Goal: Transaction & Acquisition: Book appointment/travel/reservation

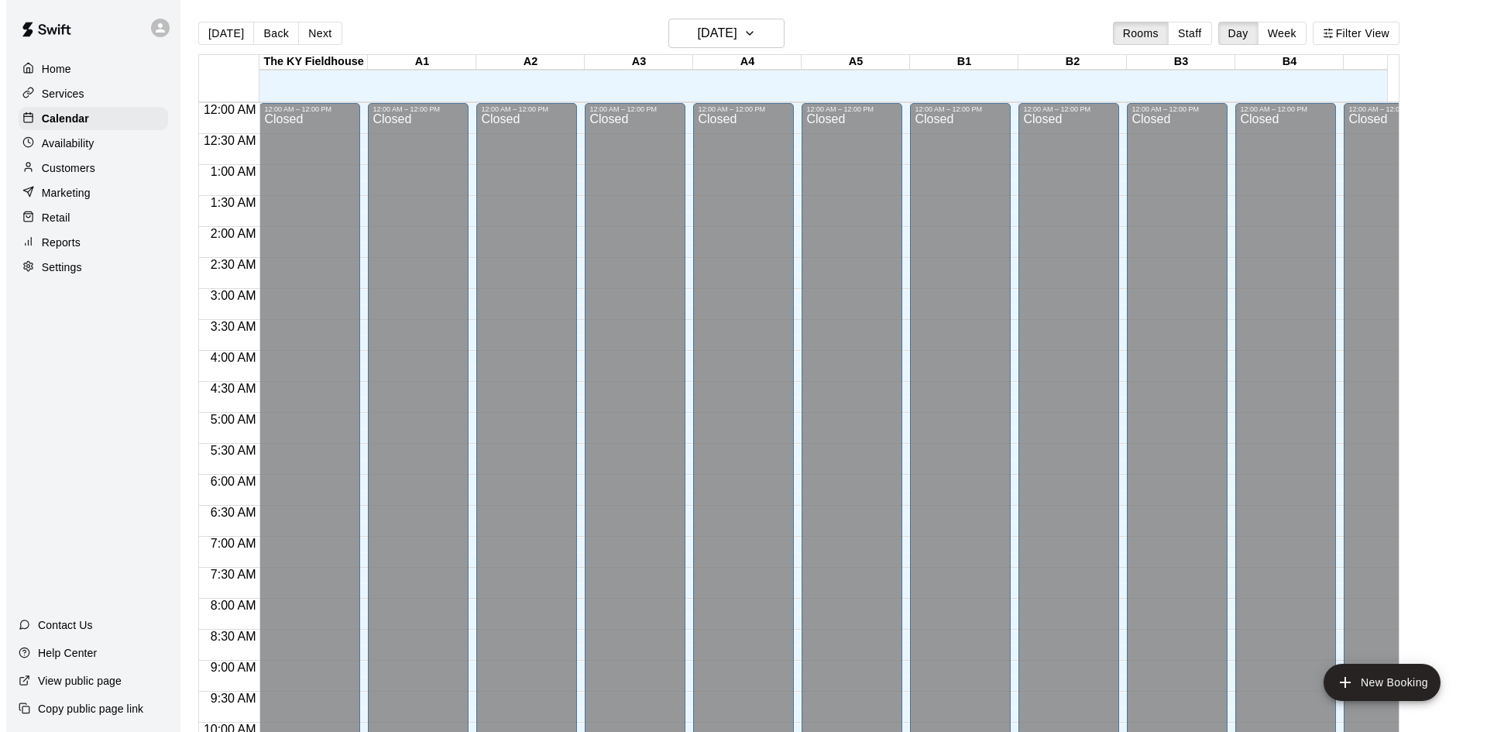
scroll to position [660, 0]
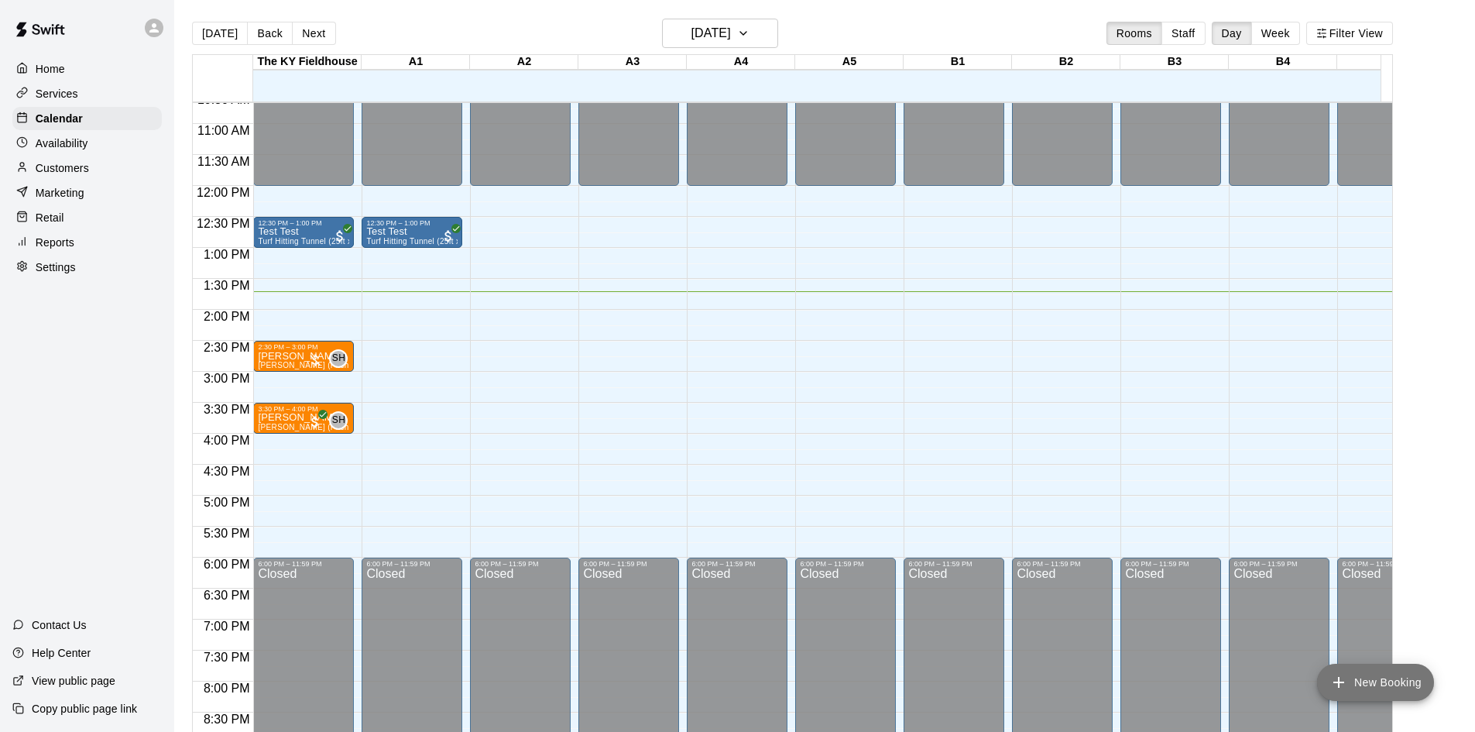
click at [1394, 677] on button "New Booking" at bounding box center [1375, 682] width 117 height 37
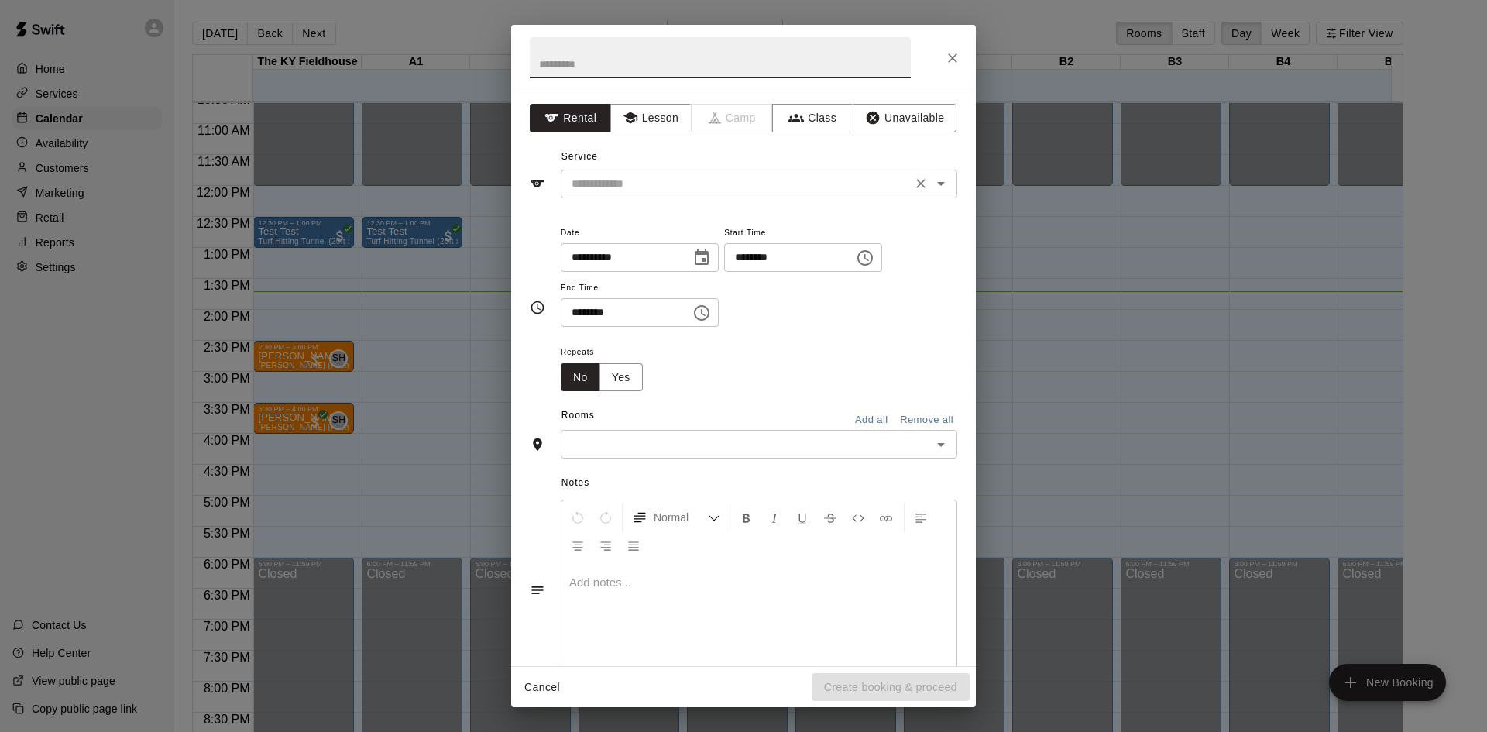
click at [934, 184] on icon "Open" at bounding box center [940, 183] width 19 height 19
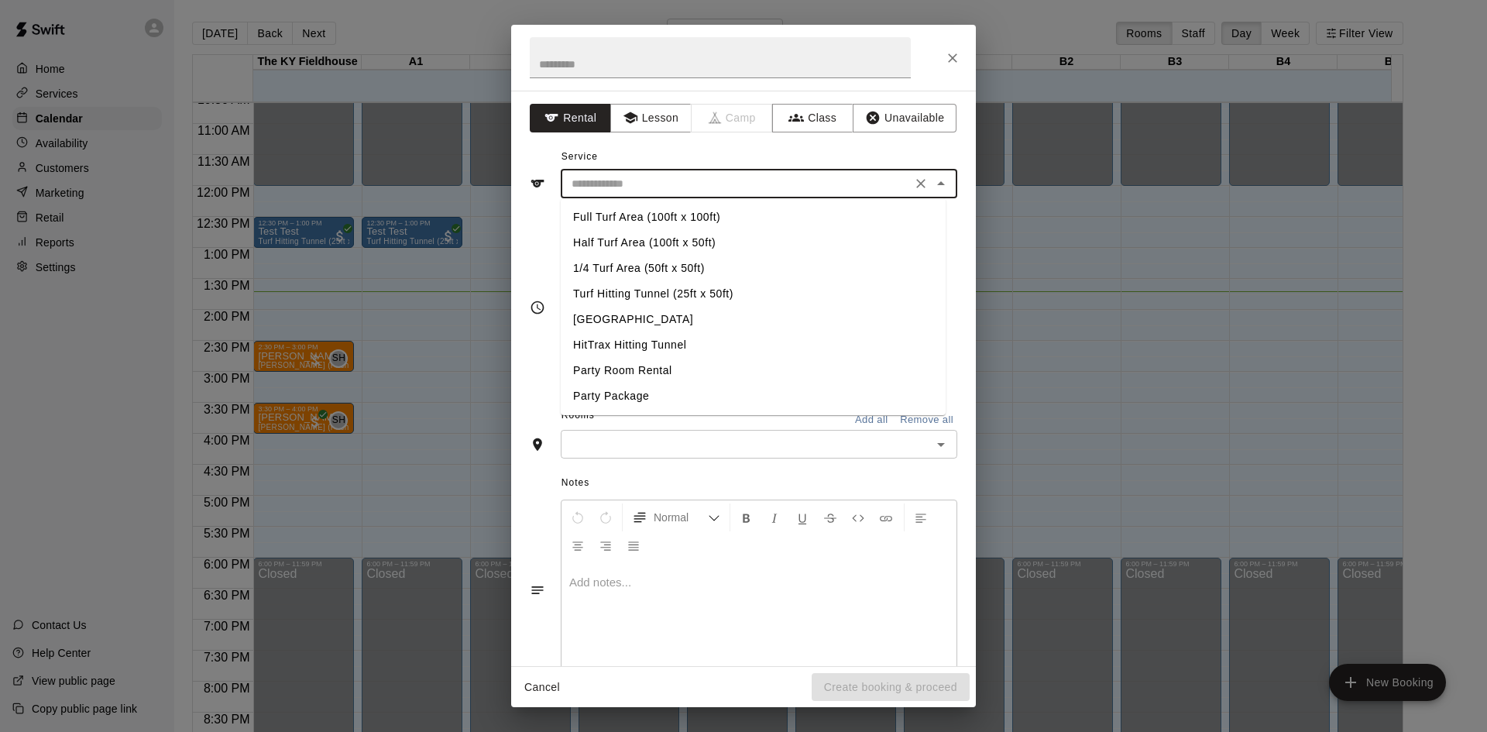
click at [640, 290] on li "Turf Hitting Tunnel (25ft x 50ft)" at bounding box center [753, 294] width 385 height 26
type input "**********"
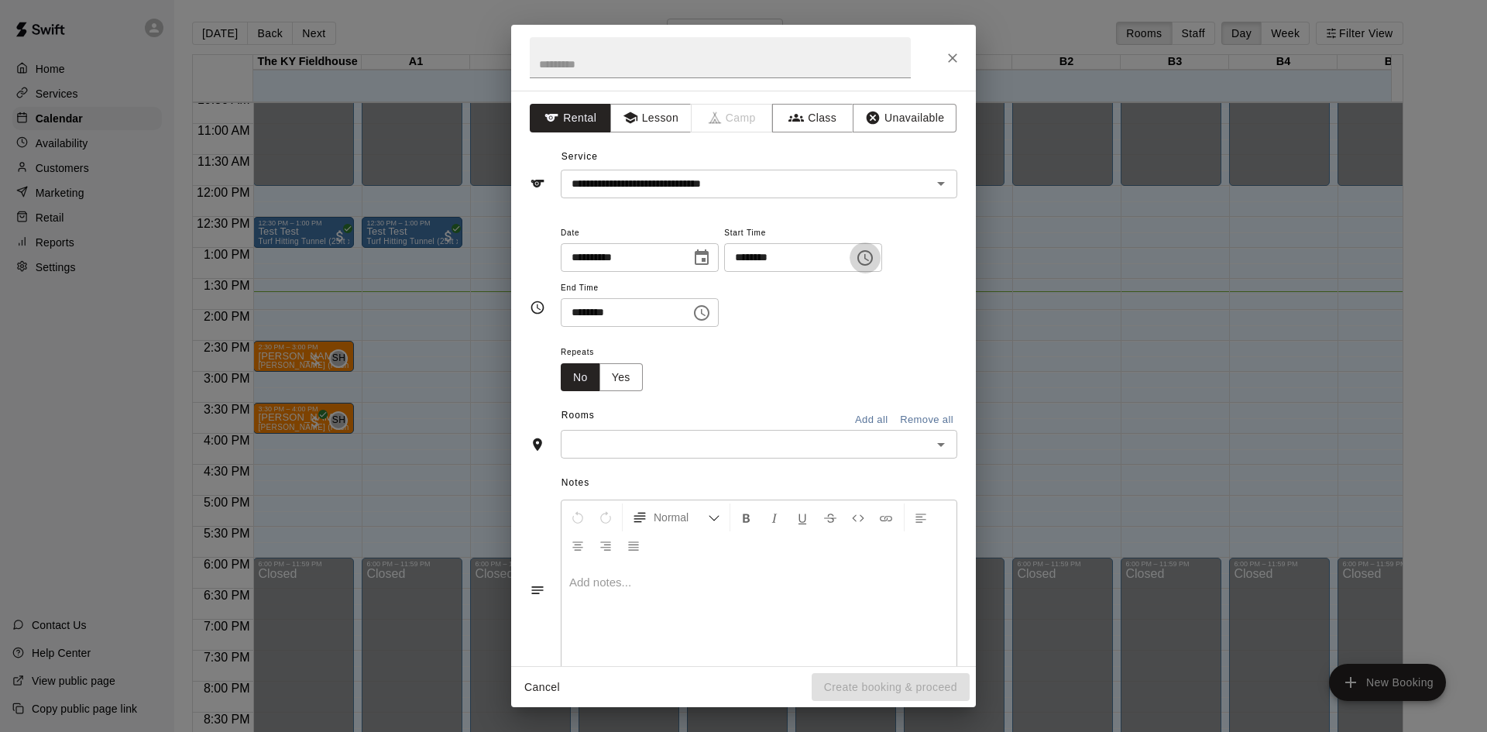
click at [869, 256] on icon "Choose time, selected time is 9:00 AM" at bounding box center [866, 257] width 5 height 7
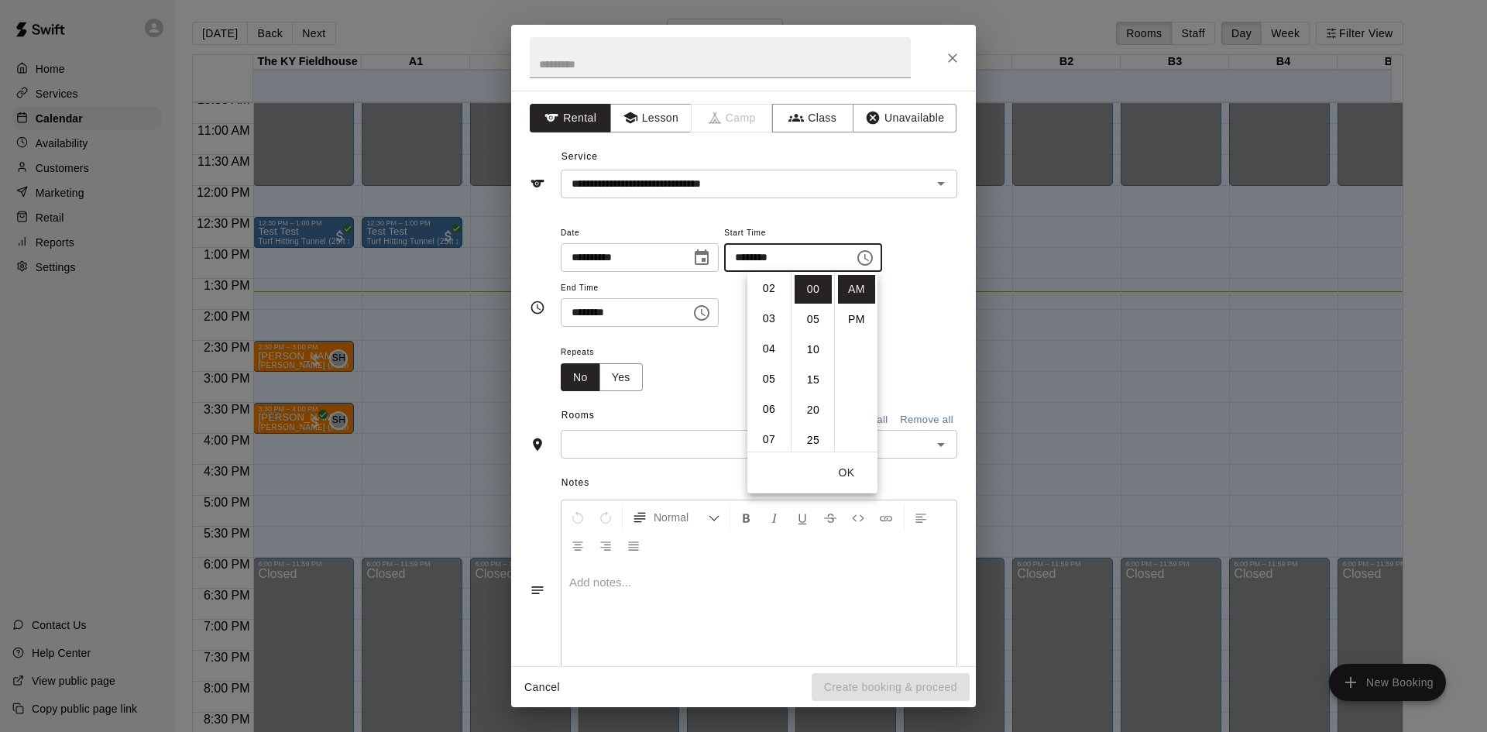
scroll to position [60, 0]
click at [762, 290] on li "02" at bounding box center [768, 289] width 37 height 29
click at [849, 319] on li "PM" at bounding box center [856, 319] width 37 height 29
type input "********"
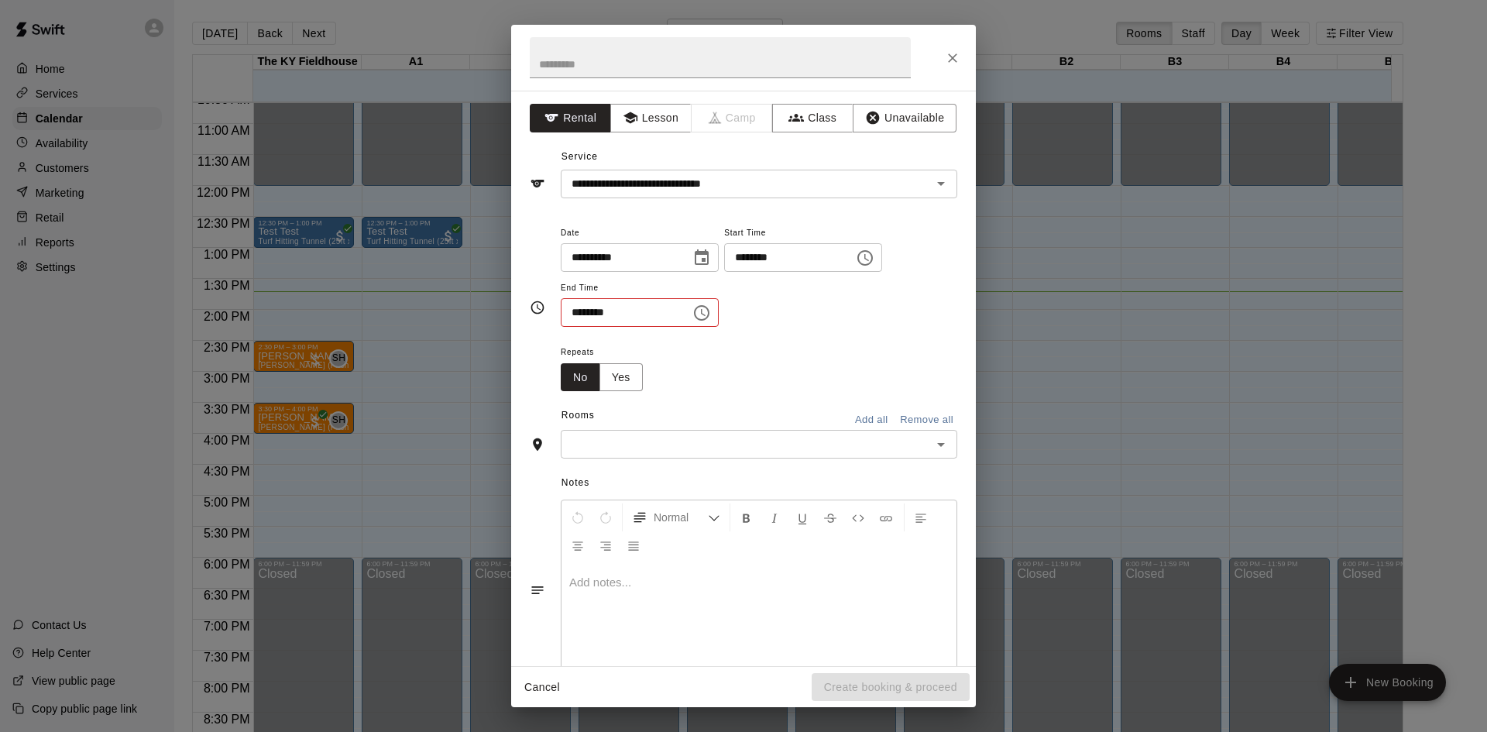
scroll to position [28, 0]
click at [711, 310] on icon "Choose time, selected time is 9:30 AM" at bounding box center [701, 313] width 19 height 19
click at [668, 369] on li "PM" at bounding box center [669, 374] width 37 height 29
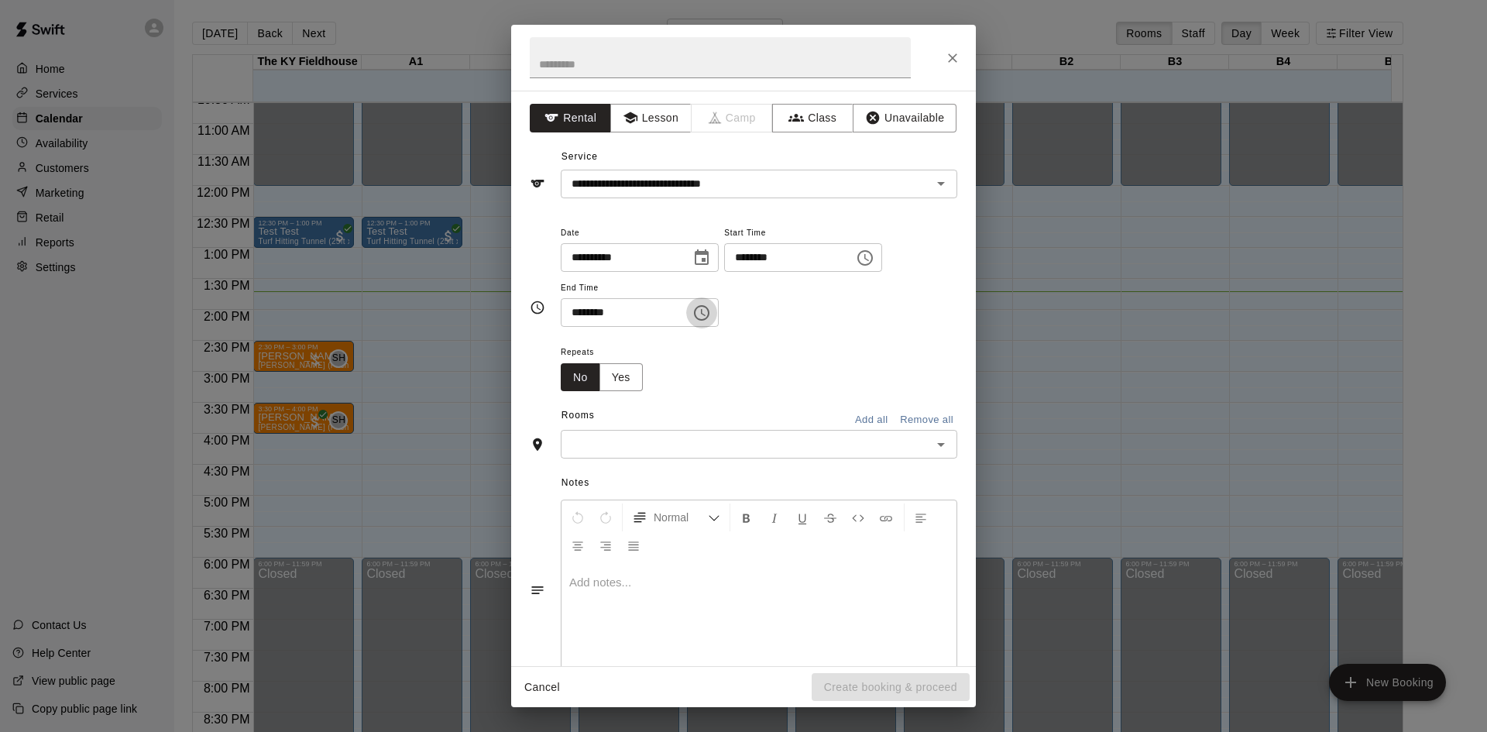
click at [711, 313] on icon "Choose time, selected time is 9:30 PM" at bounding box center [701, 313] width 19 height 19
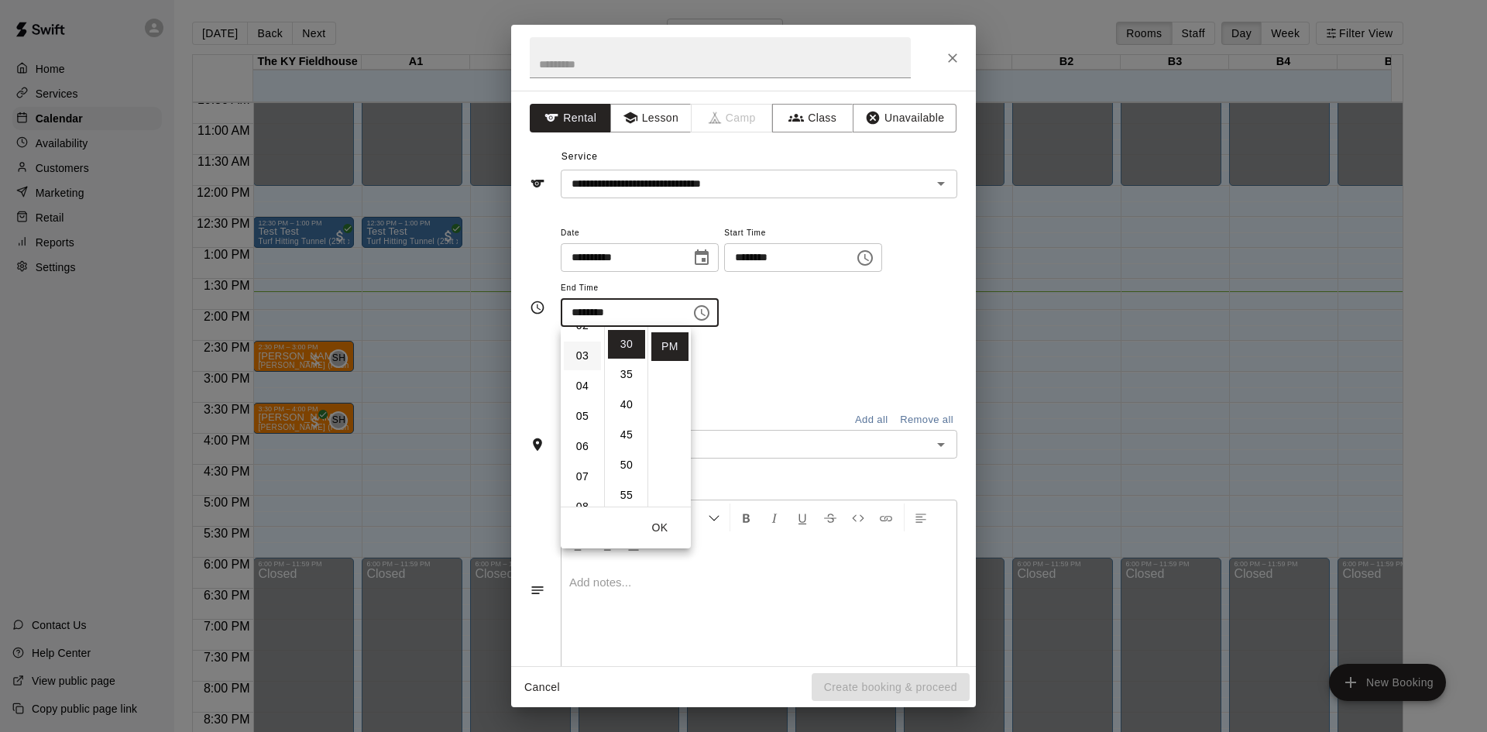
click at [574, 360] on li "03" at bounding box center [582, 355] width 37 height 29
click at [617, 348] on li "00" at bounding box center [626, 344] width 37 height 29
type input "********"
click at [732, 362] on div "Repeats No Yes" at bounding box center [759, 366] width 396 height 49
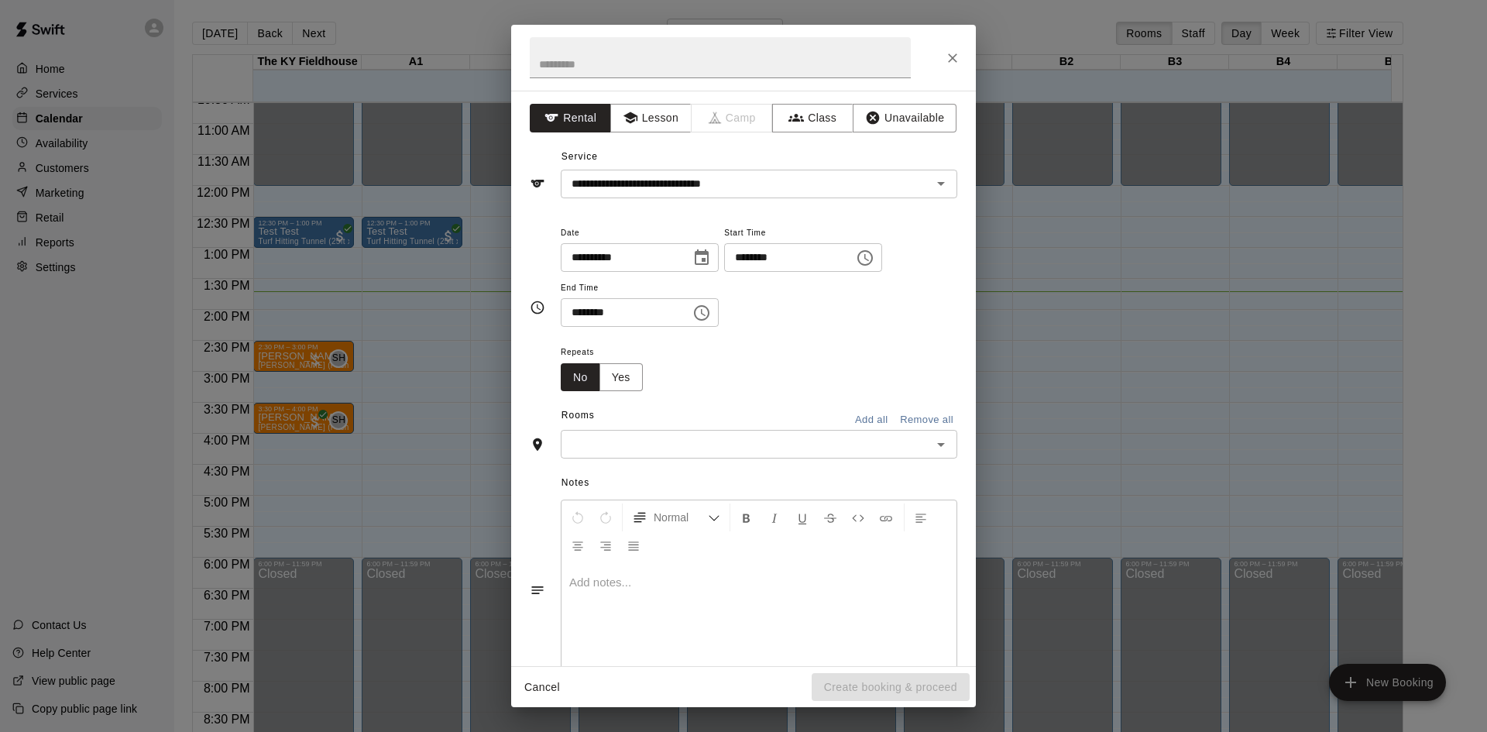
click at [786, 452] on input "text" at bounding box center [746, 443] width 362 height 19
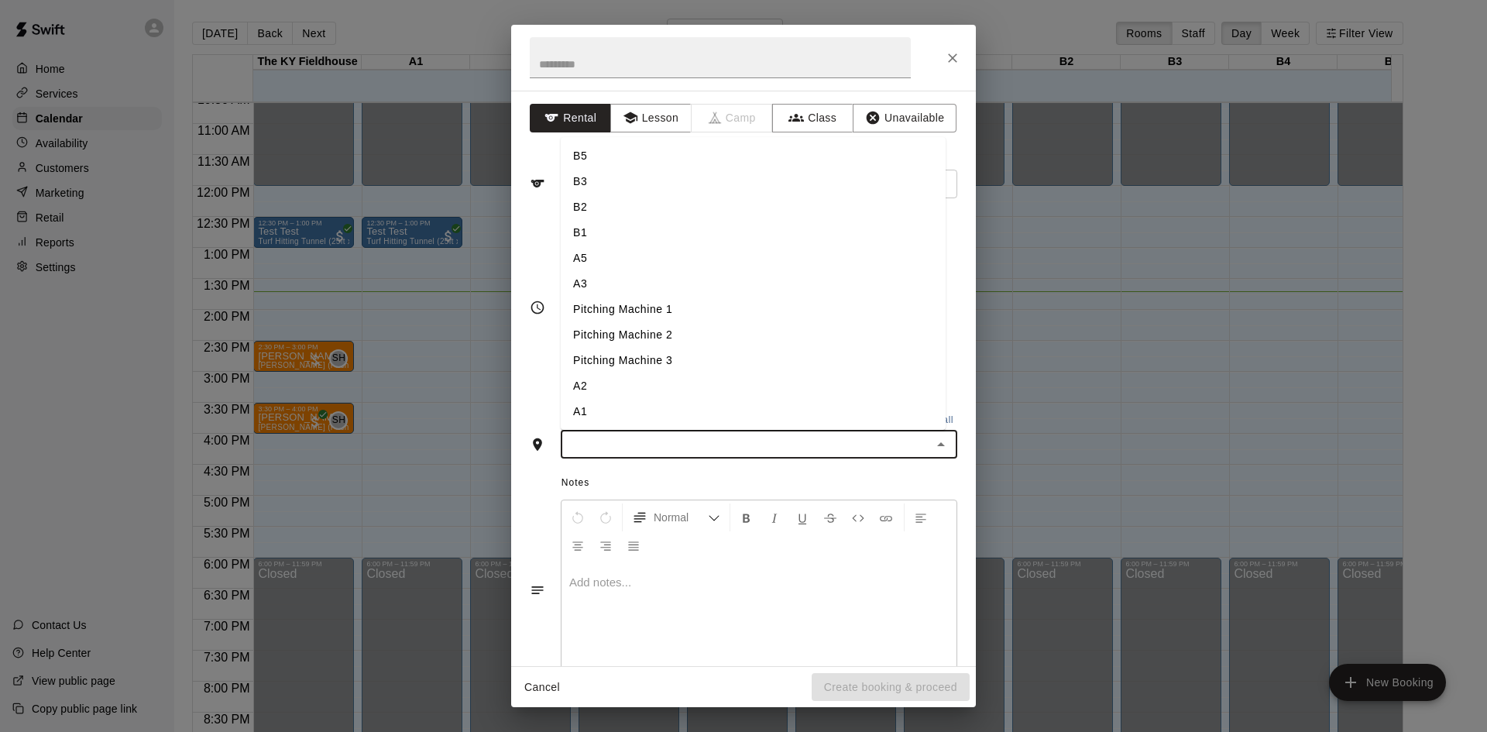
click at [692, 405] on li "A1" at bounding box center [753, 412] width 385 height 26
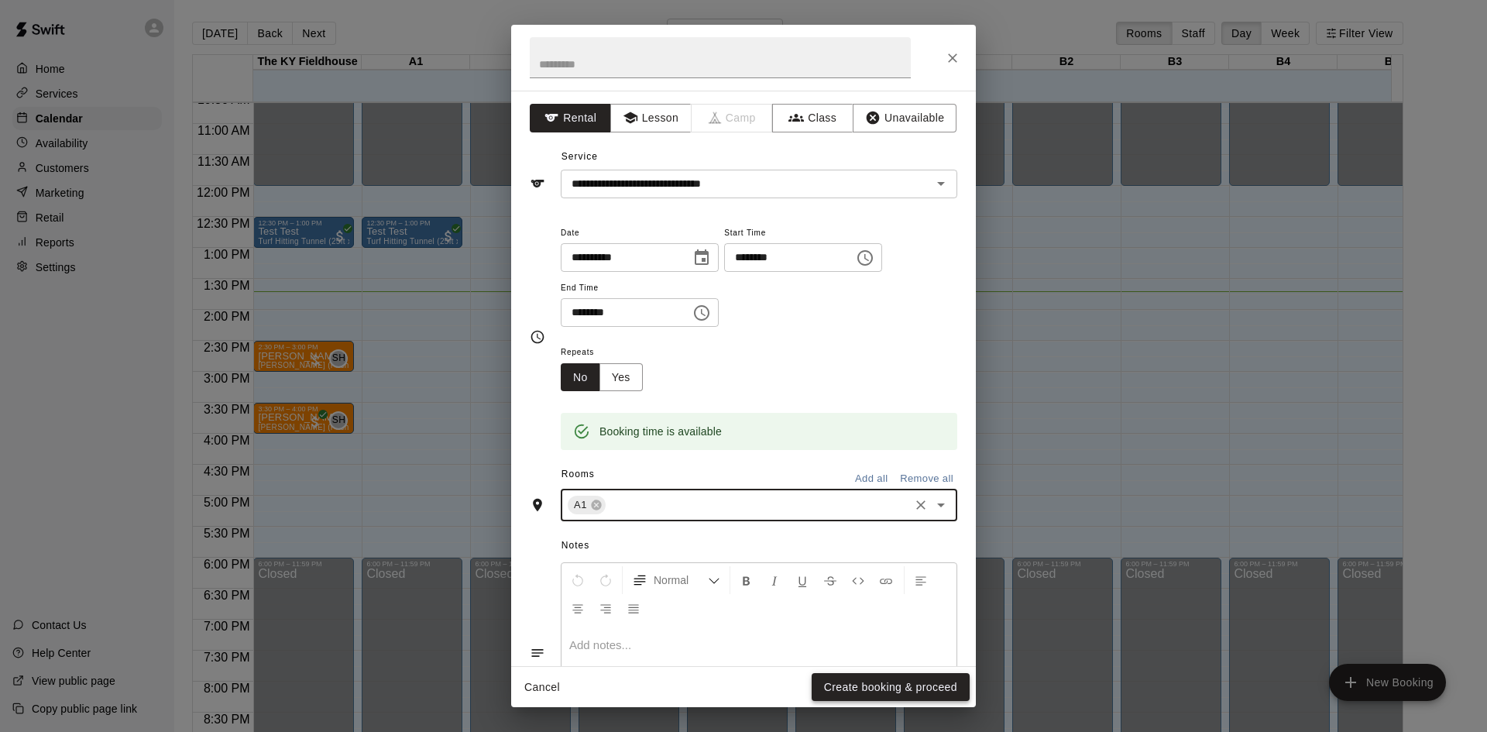
click at [911, 687] on button "Create booking & proceed" at bounding box center [890, 687] width 158 height 29
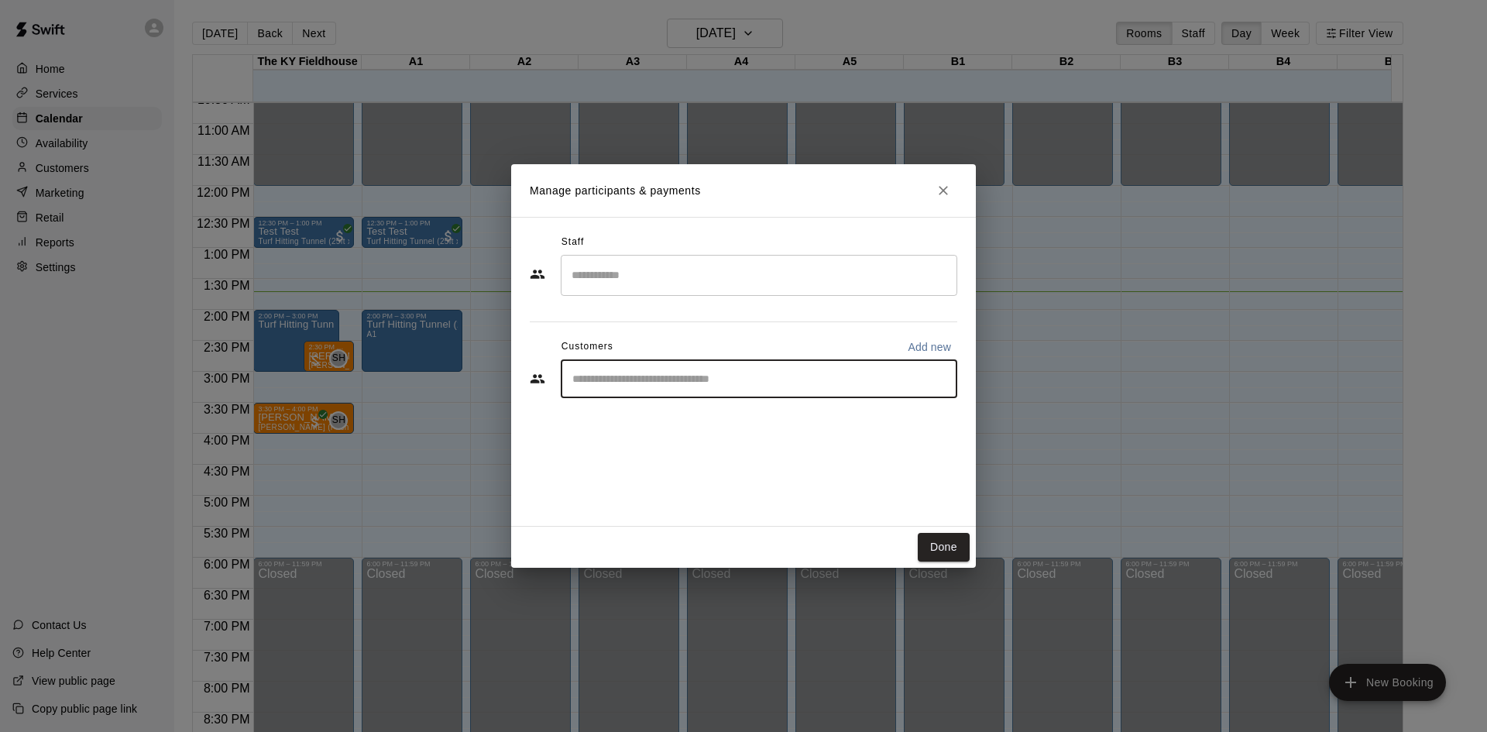
click at [756, 379] on input "Start typing to search customers..." at bounding box center [759, 378] width 382 height 15
type input "****"
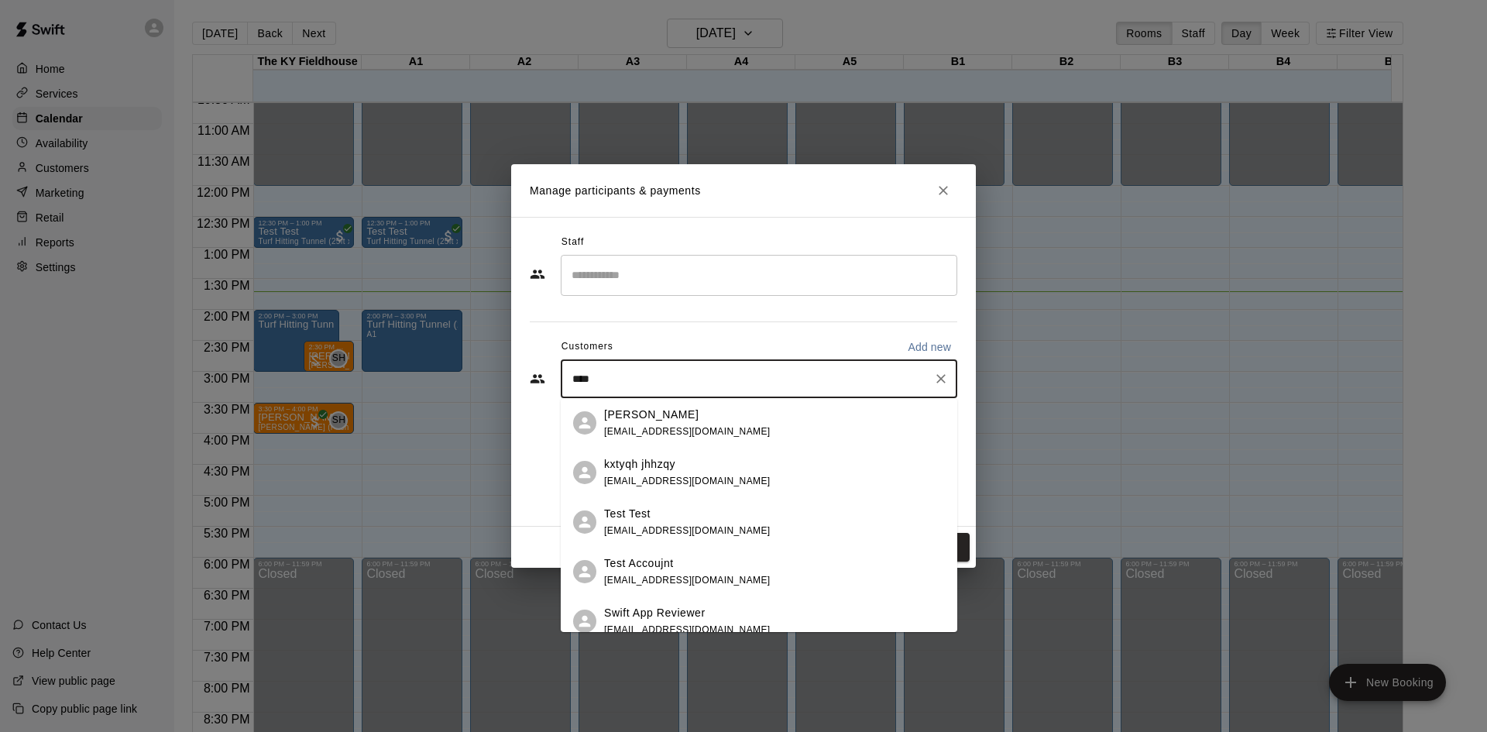
click at [734, 515] on div "Test Test [EMAIL_ADDRESS][DOMAIN_NAME]" at bounding box center [774, 522] width 341 height 33
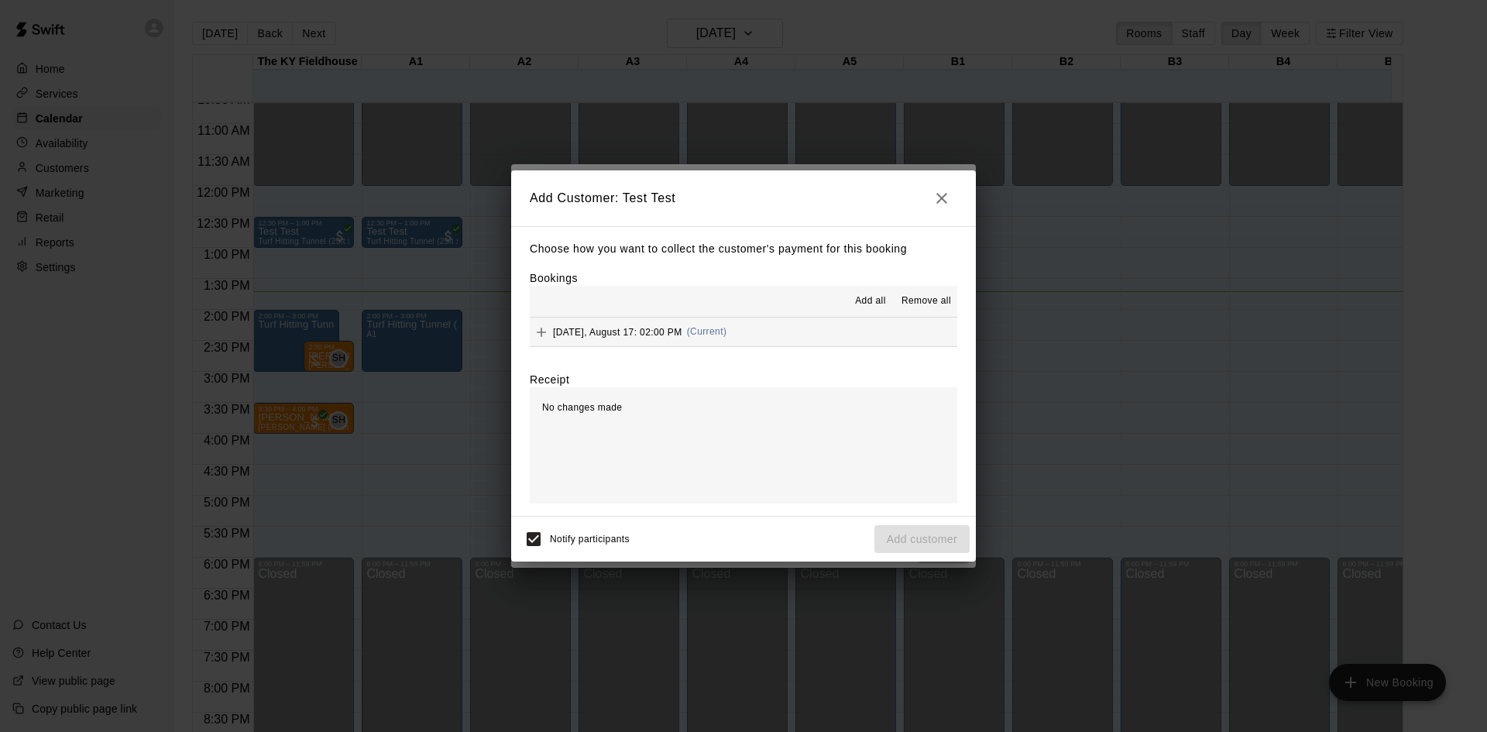
click at [808, 334] on button "[DATE], August 17: 02:00 PM (Current)" at bounding box center [743, 331] width 427 height 29
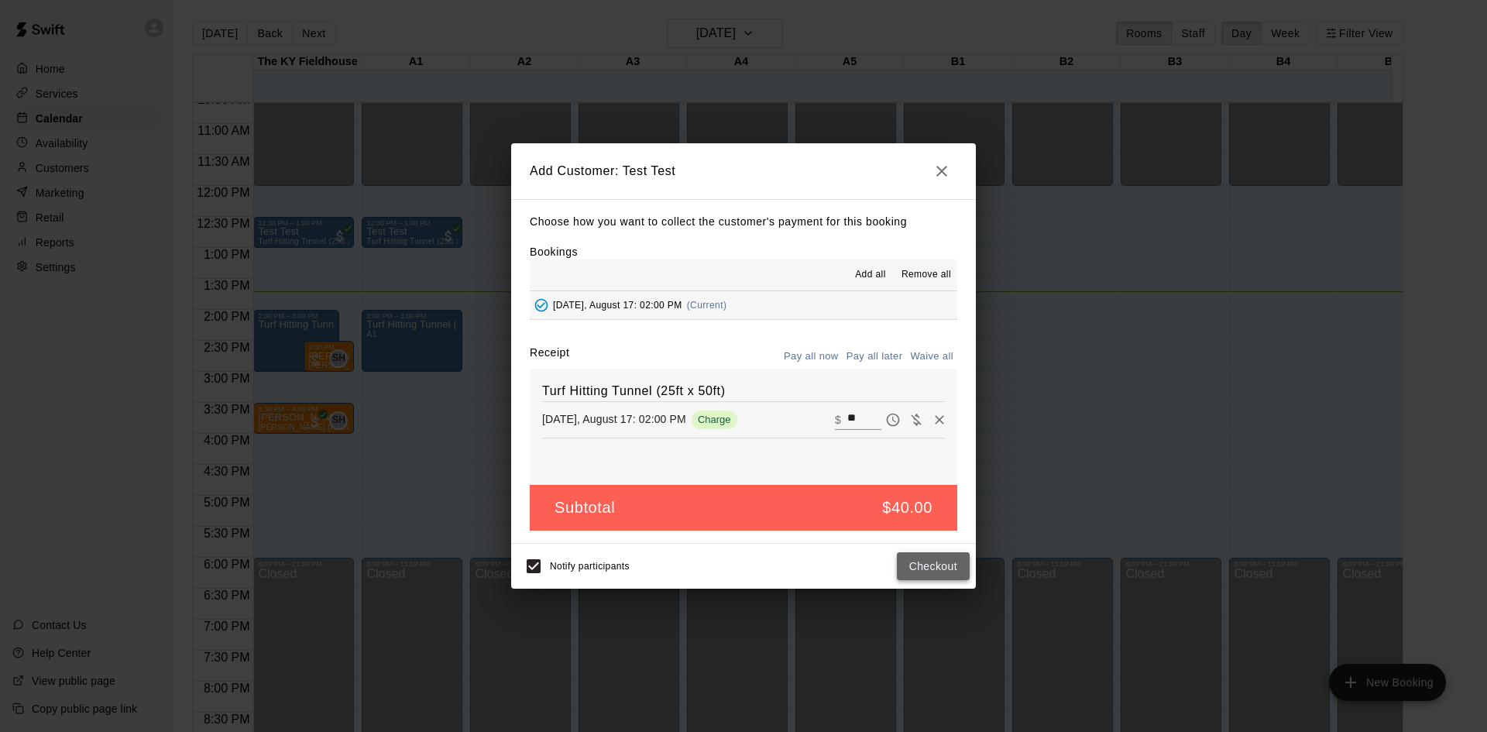
click at [949, 563] on button "Checkout" at bounding box center [933, 566] width 73 height 29
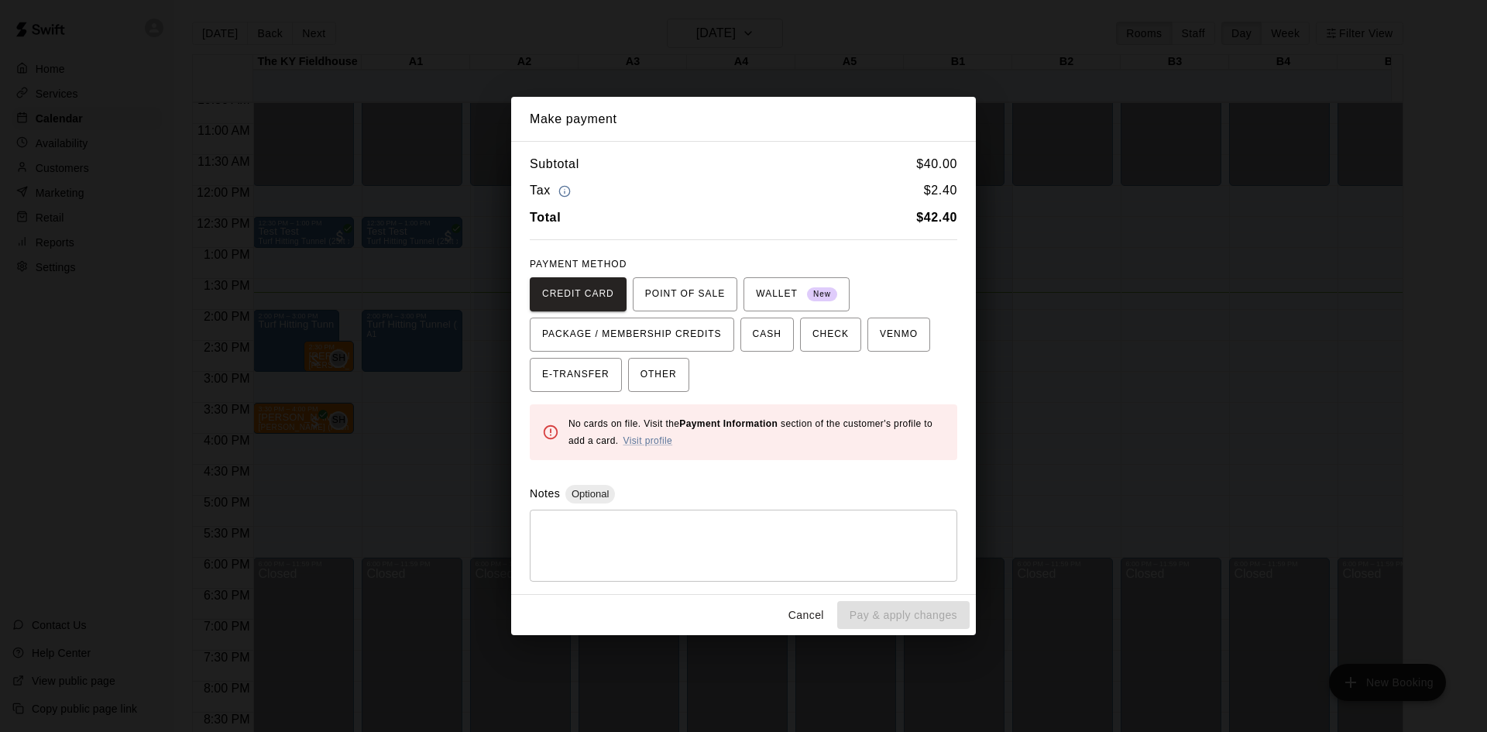
click at [811, 614] on button "Cancel" at bounding box center [806, 615] width 50 height 29
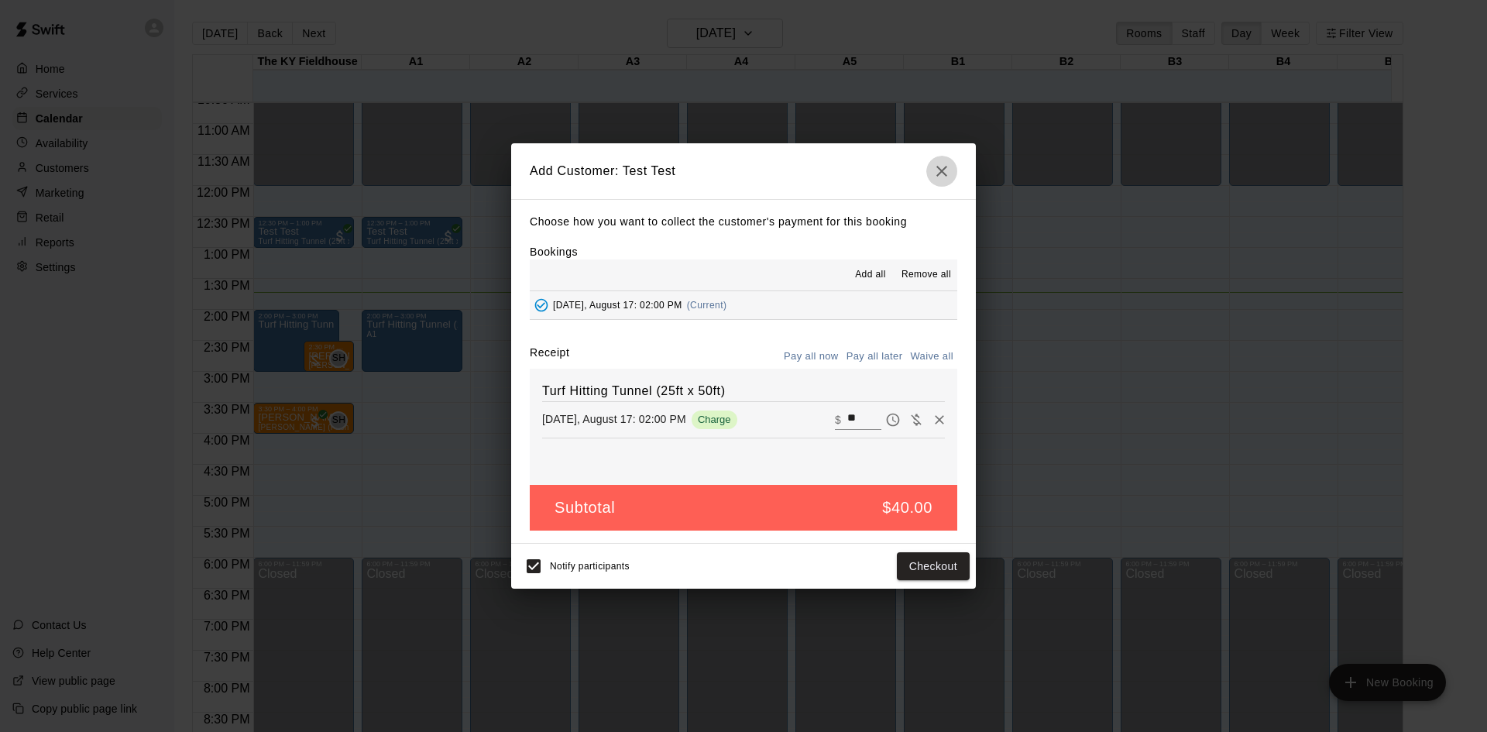
click at [941, 179] on icon "button" at bounding box center [941, 171] width 19 height 19
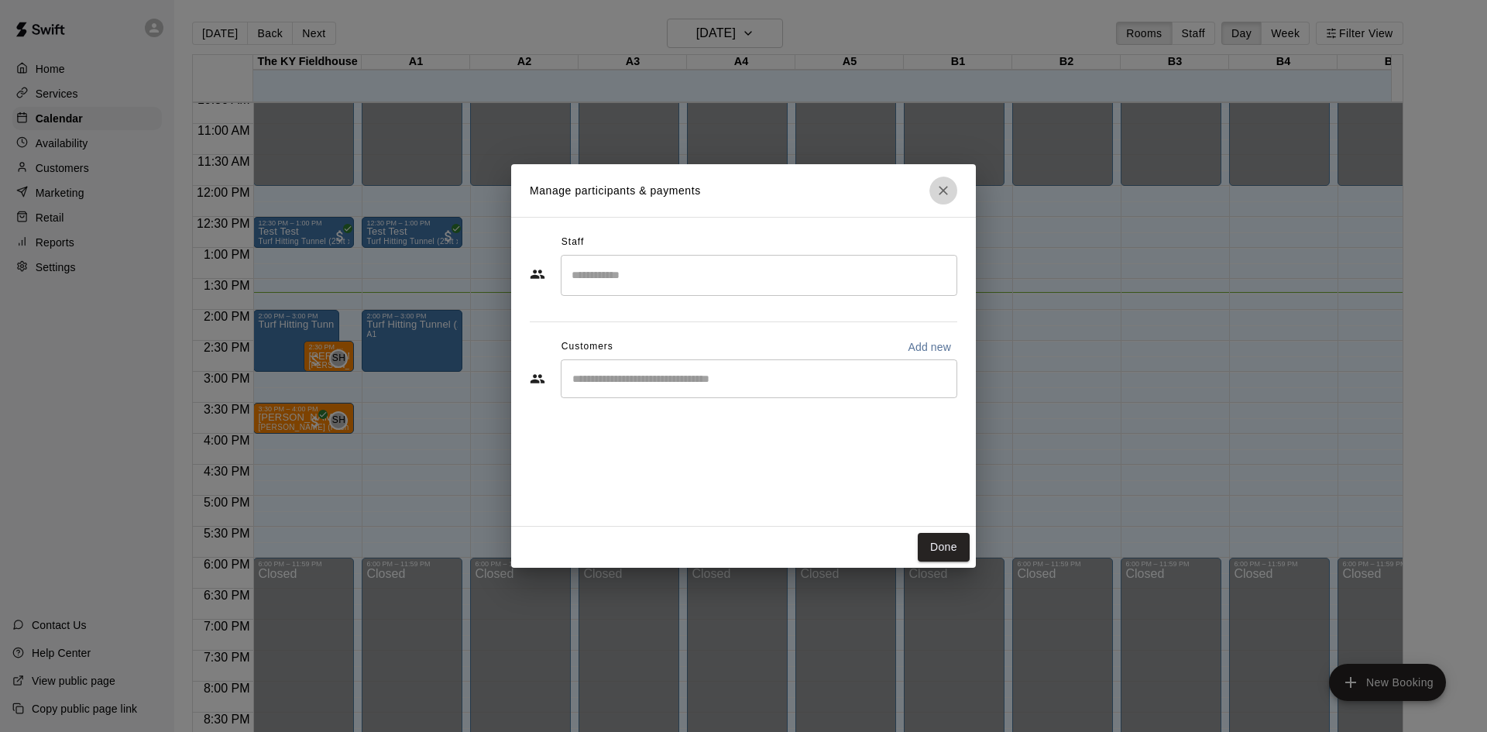
click at [945, 189] on icon "Close" at bounding box center [942, 190] width 9 height 9
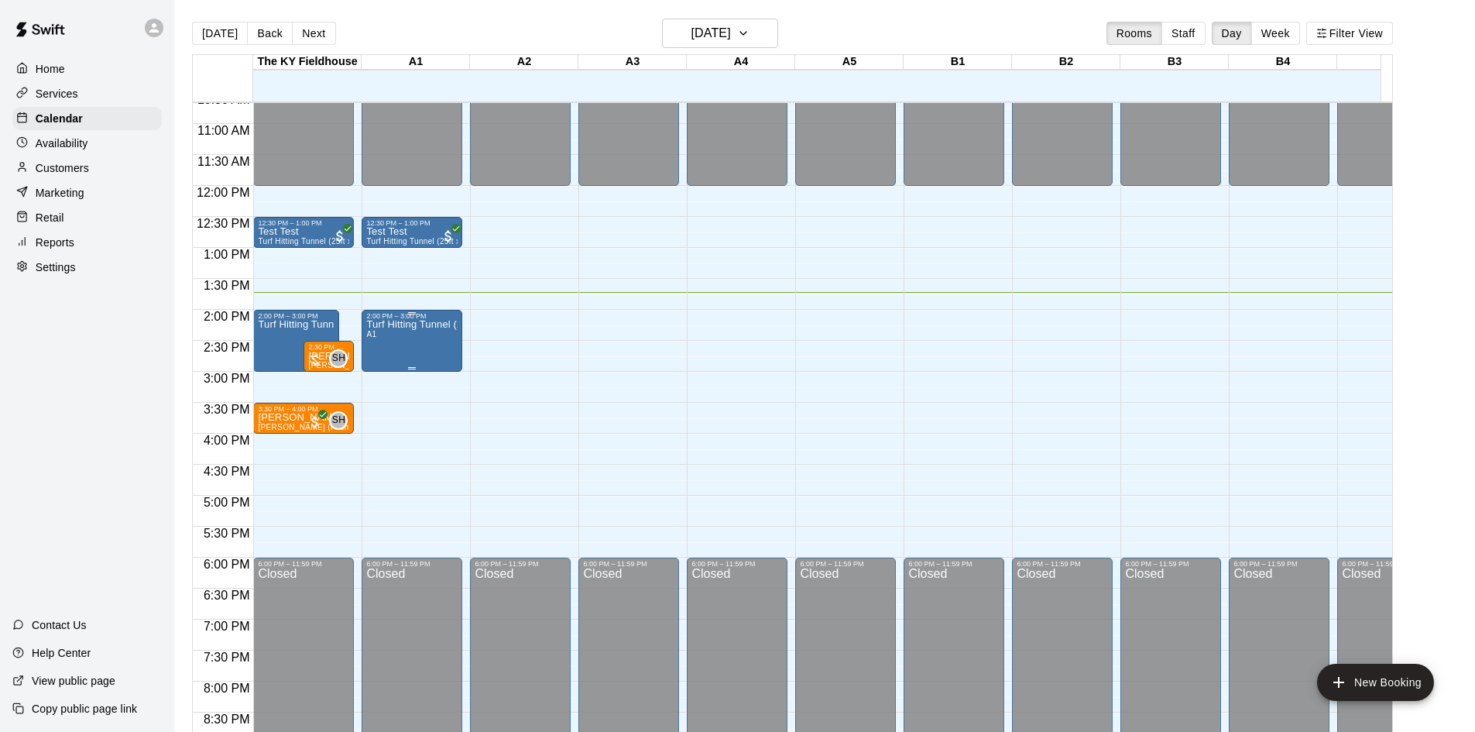
click at [417, 342] on div "Turf Hitting Tunnel (25ft x 50ft) A1" at bounding box center [411, 686] width 91 height 732
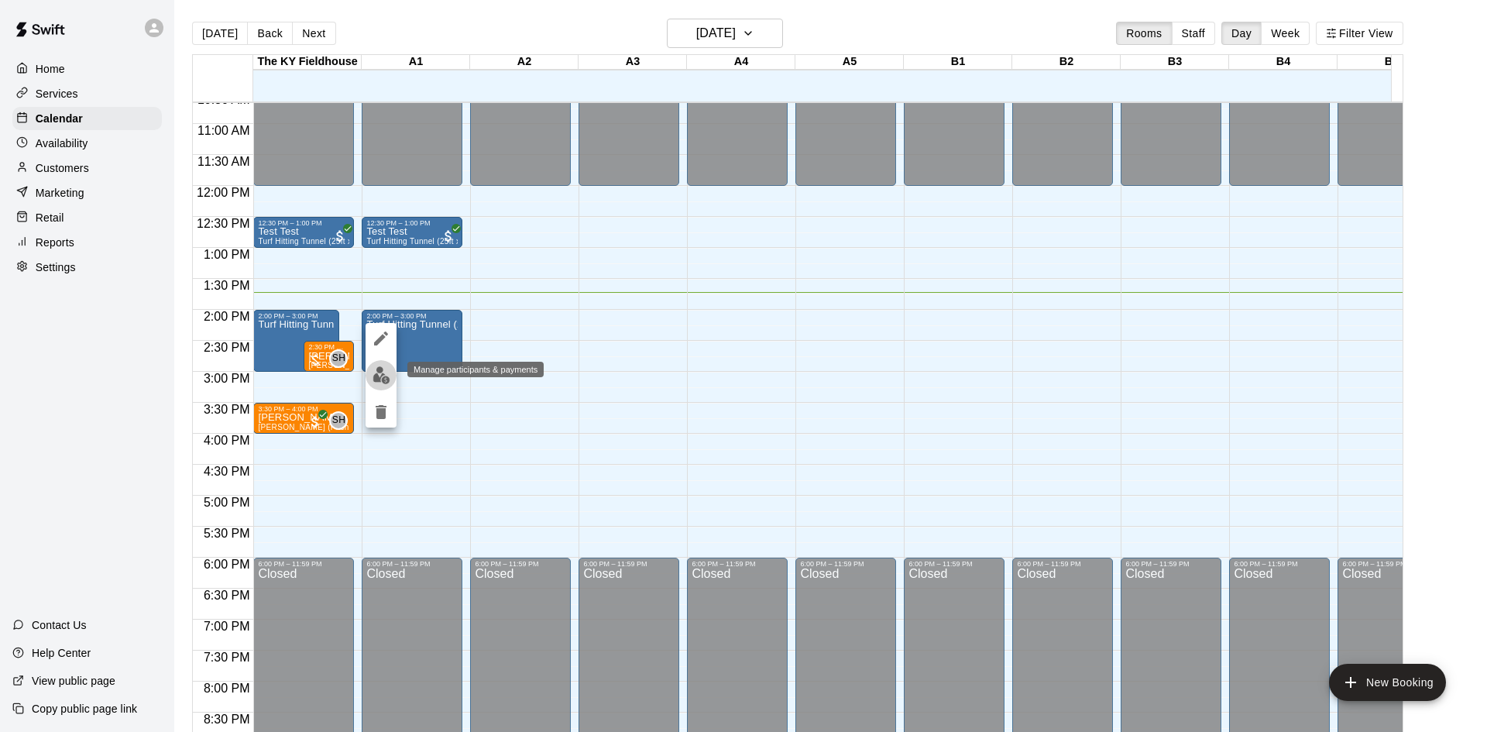
click at [373, 368] on img "edit" at bounding box center [381, 375] width 18 height 18
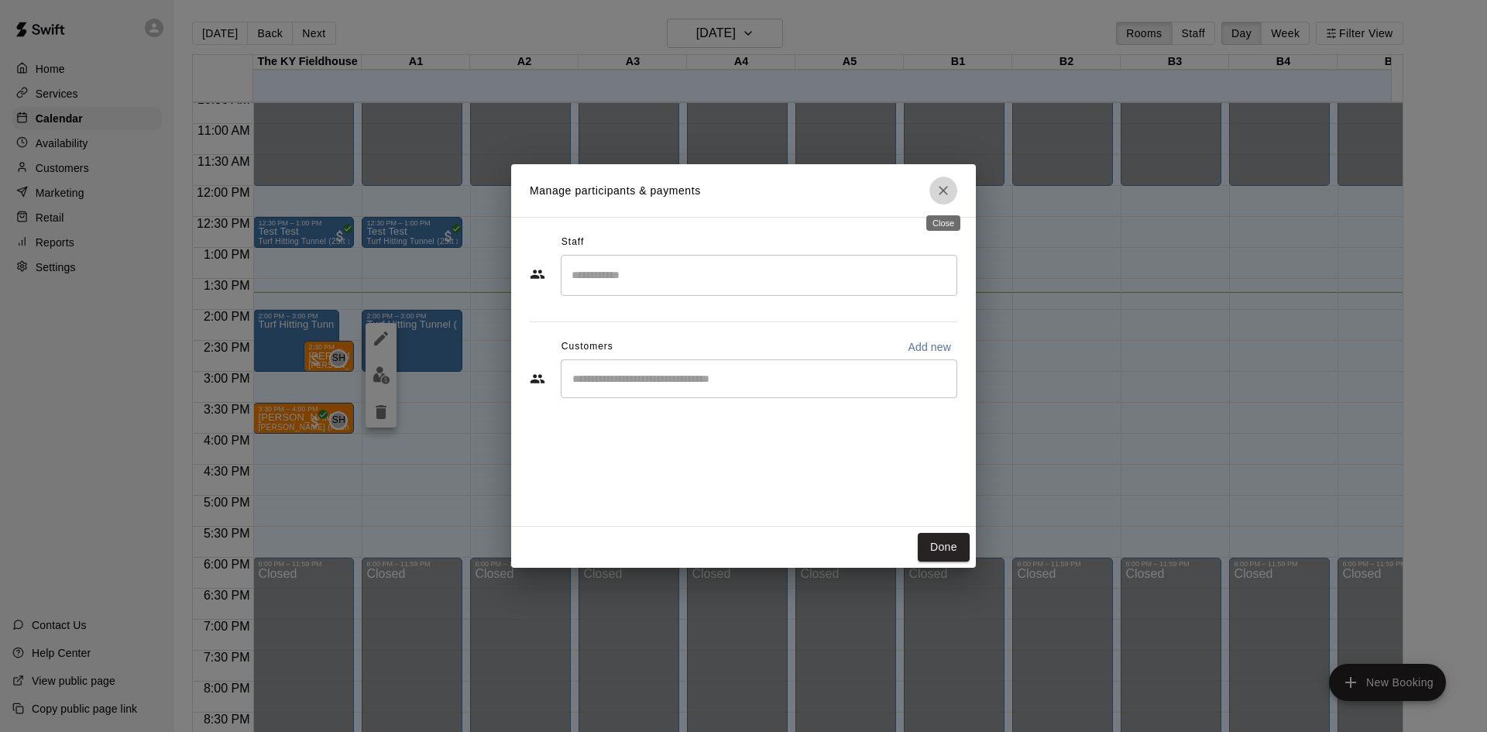
click at [940, 195] on icon "Close" at bounding box center [942, 190] width 15 height 15
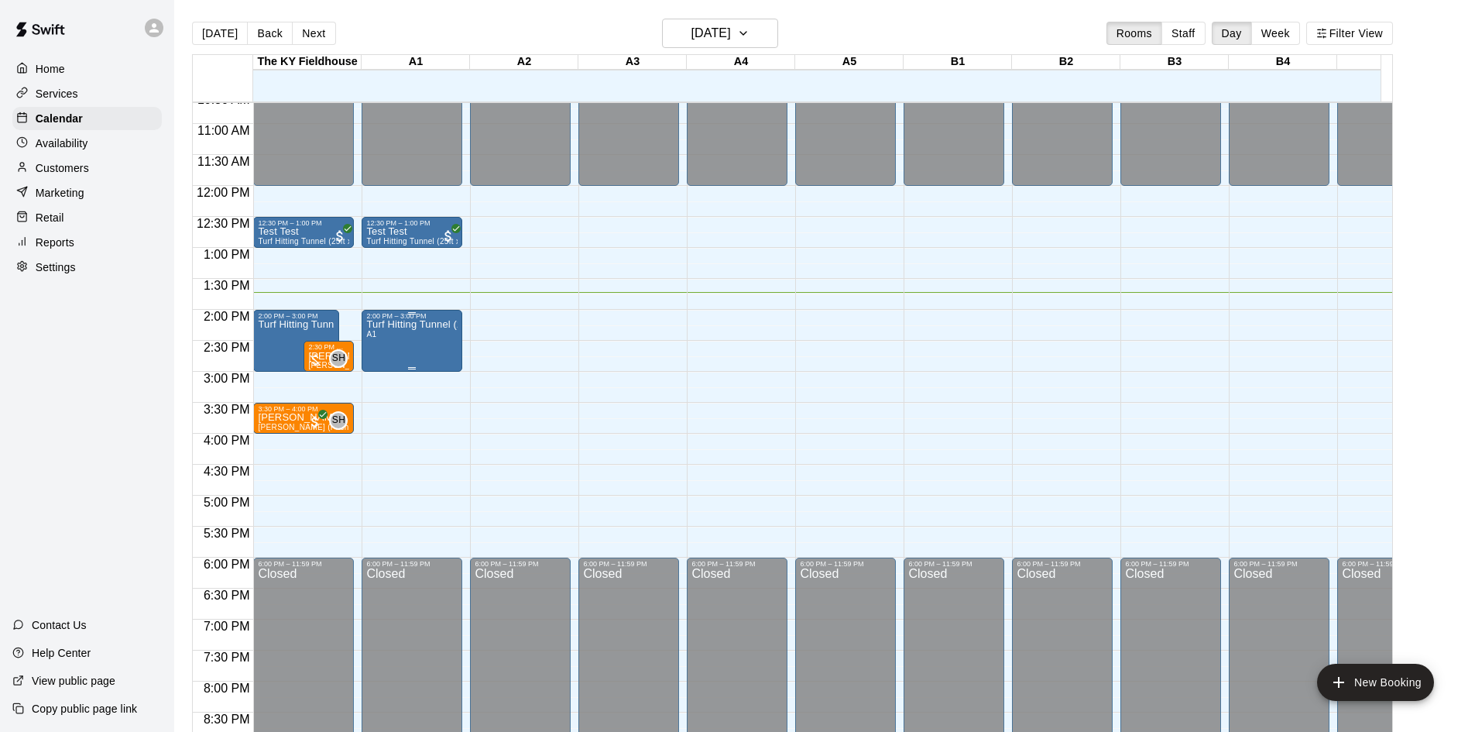
click at [444, 356] on div "Turf Hitting Tunnel (25ft x 50ft) A1" at bounding box center [411, 686] width 91 height 732
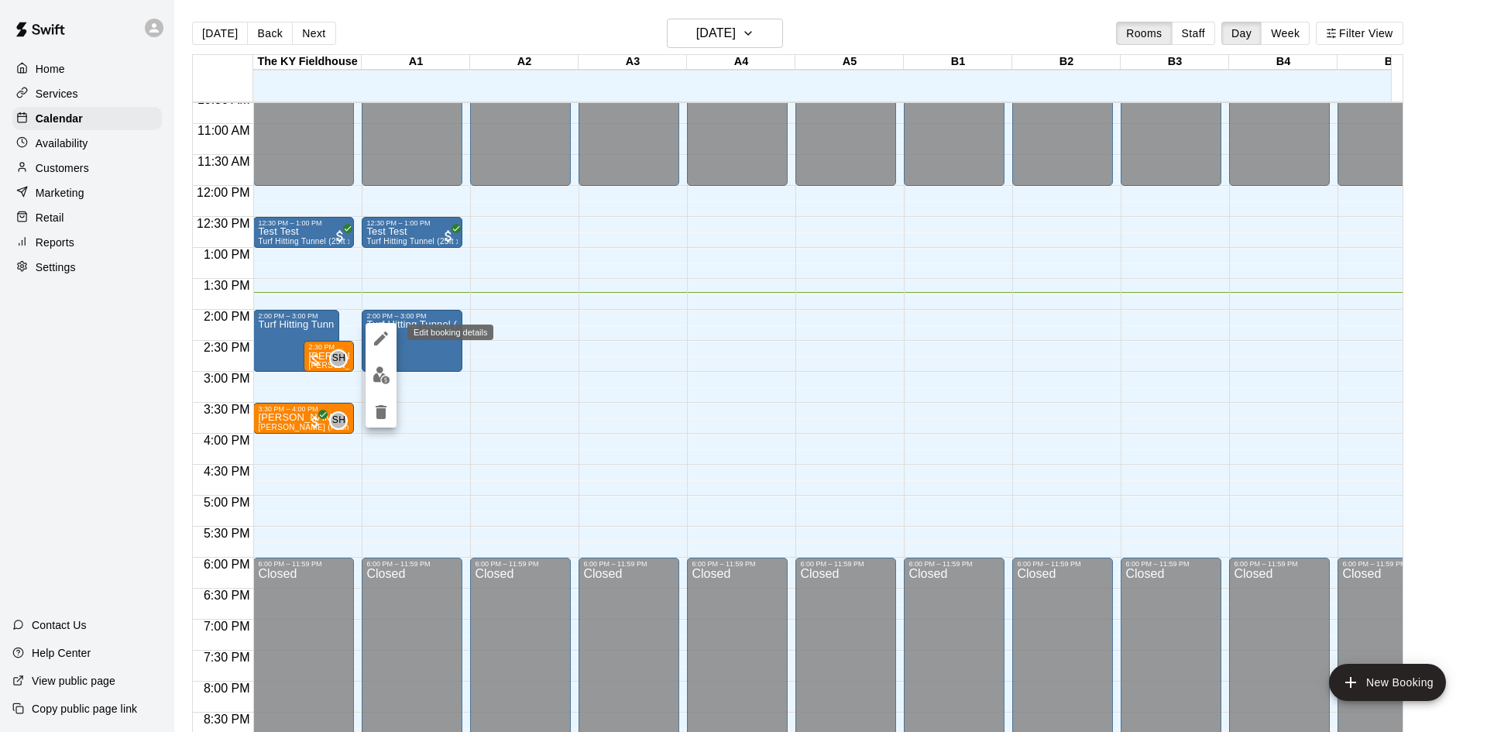
click at [378, 338] on icon "edit" at bounding box center [381, 338] width 19 height 19
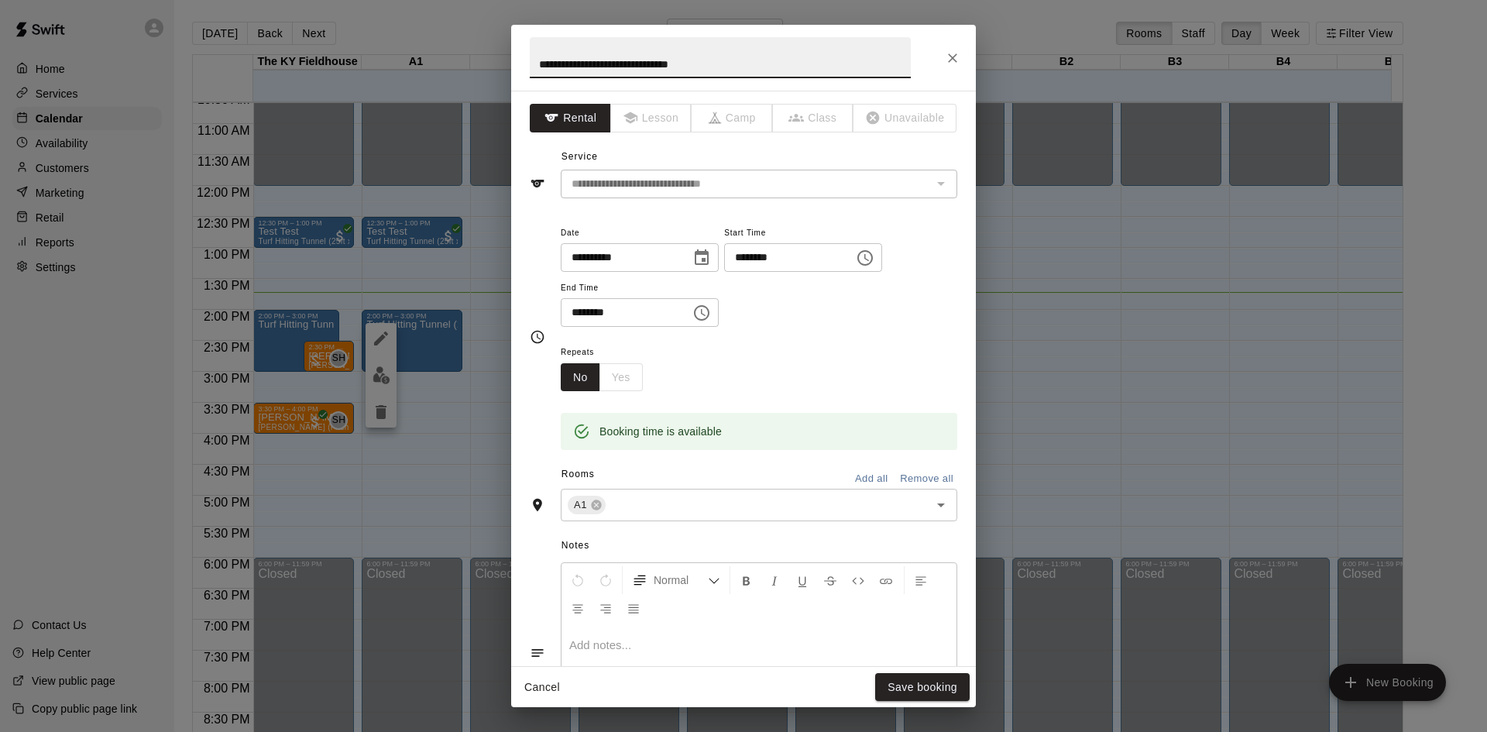
click at [711, 314] on icon "Choose time, selected time is 3:00 PM" at bounding box center [701, 313] width 19 height 19
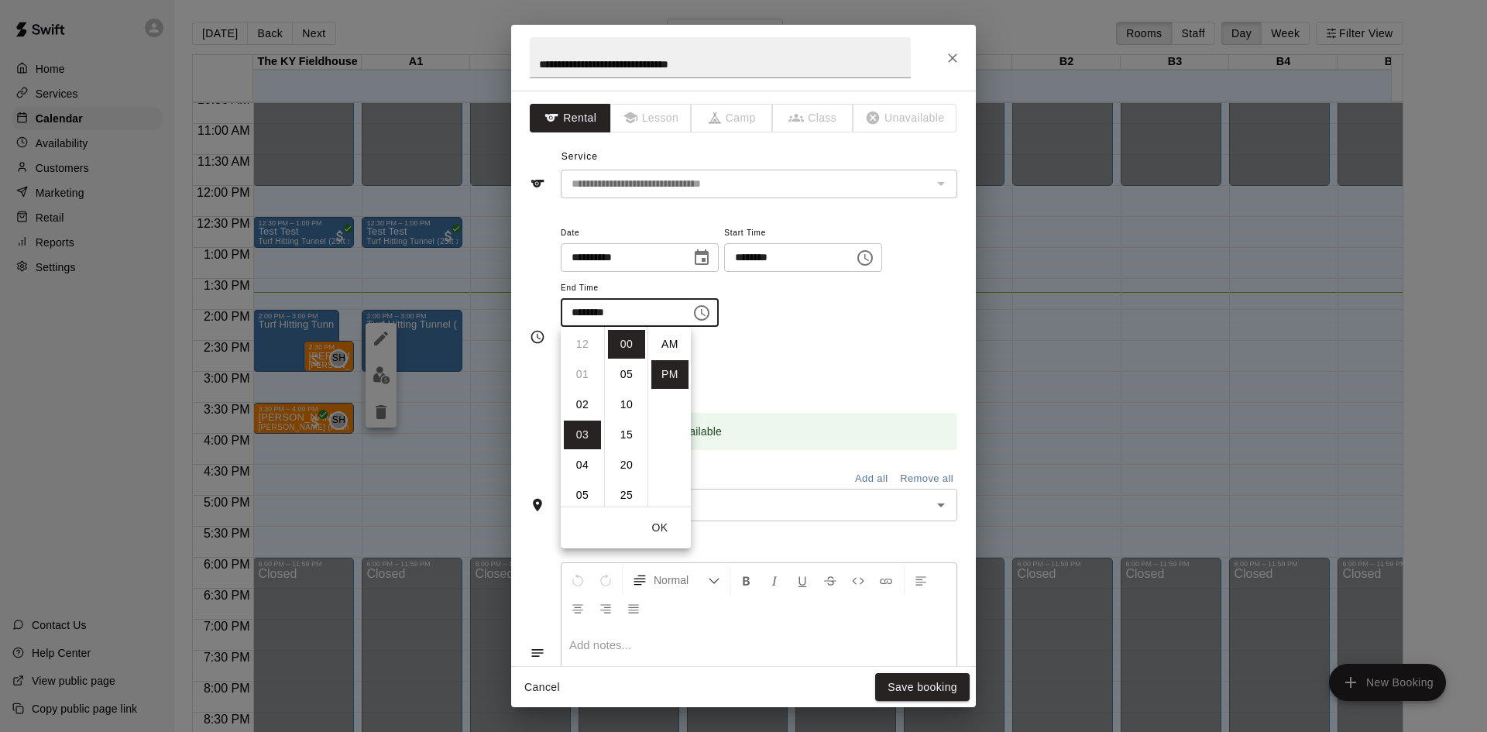
scroll to position [28, 0]
click at [582, 369] on li "02" at bounding box center [582, 372] width 37 height 29
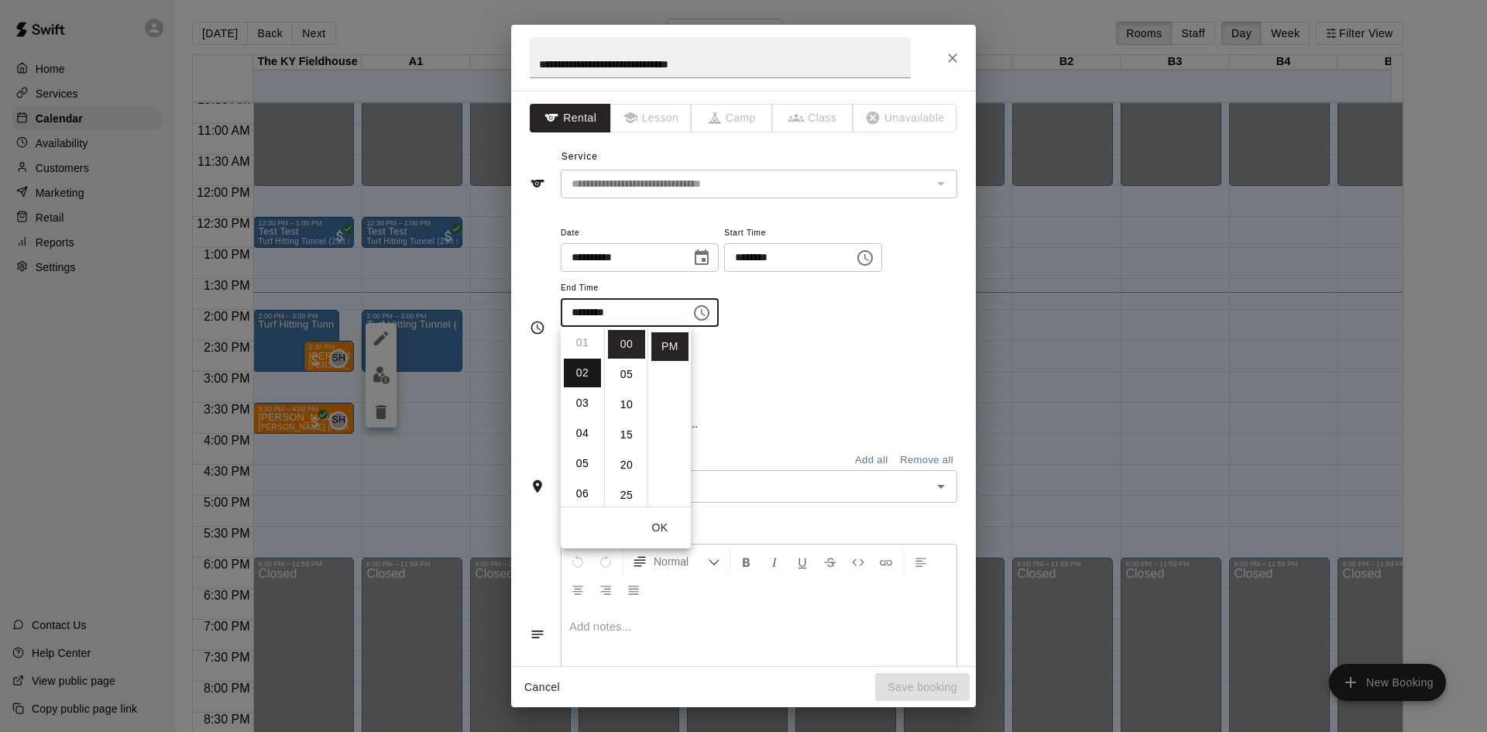
scroll to position [60, 0]
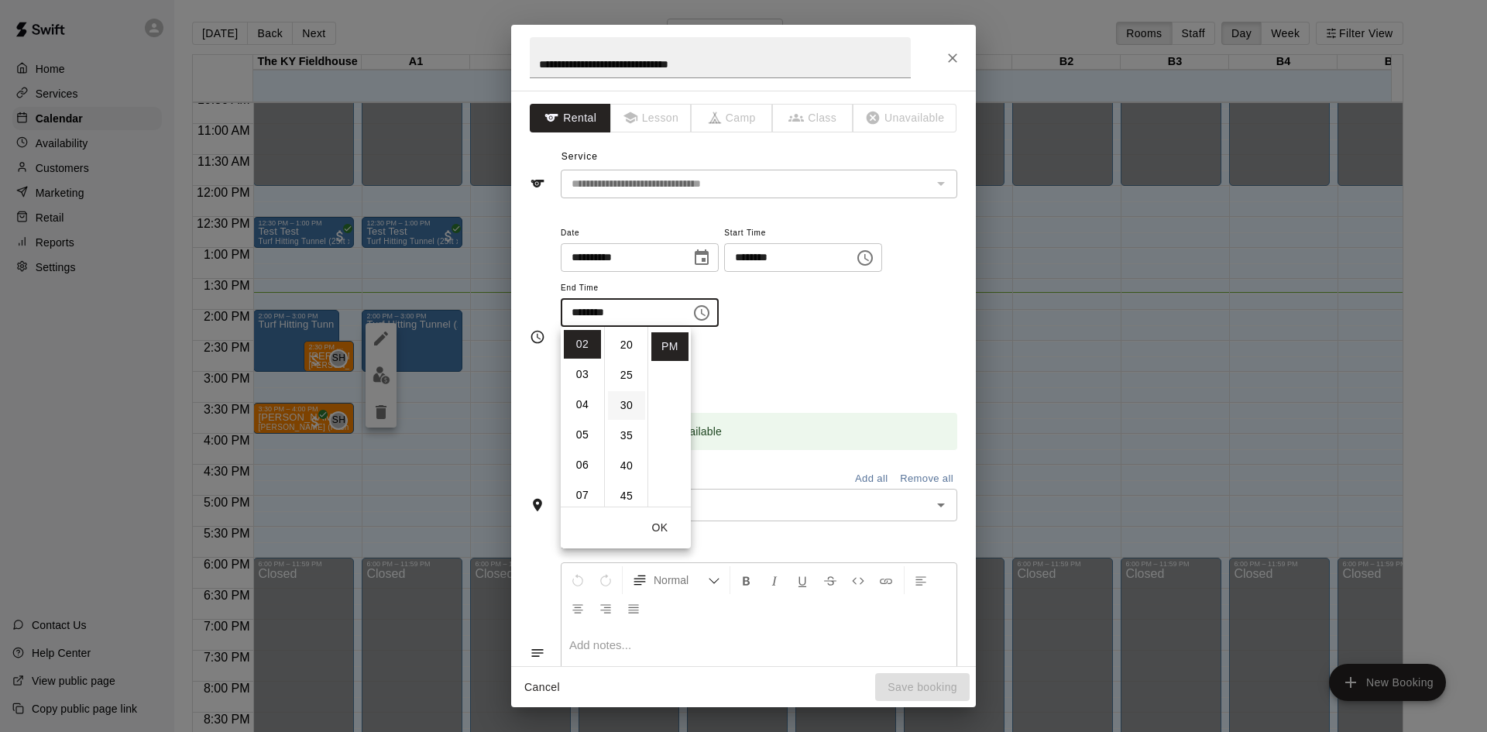
click at [622, 404] on li "30" at bounding box center [626, 405] width 37 height 29
type input "********"
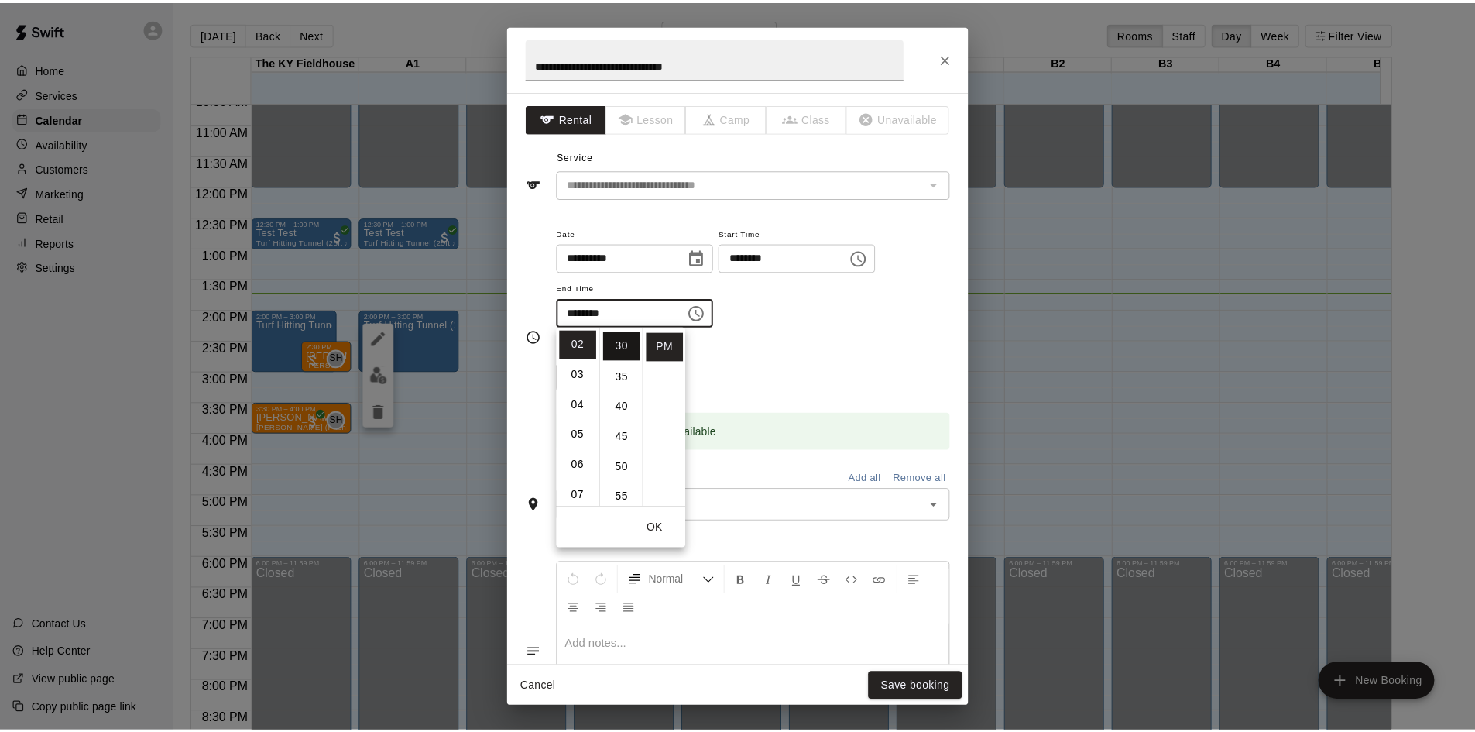
scroll to position [181, 0]
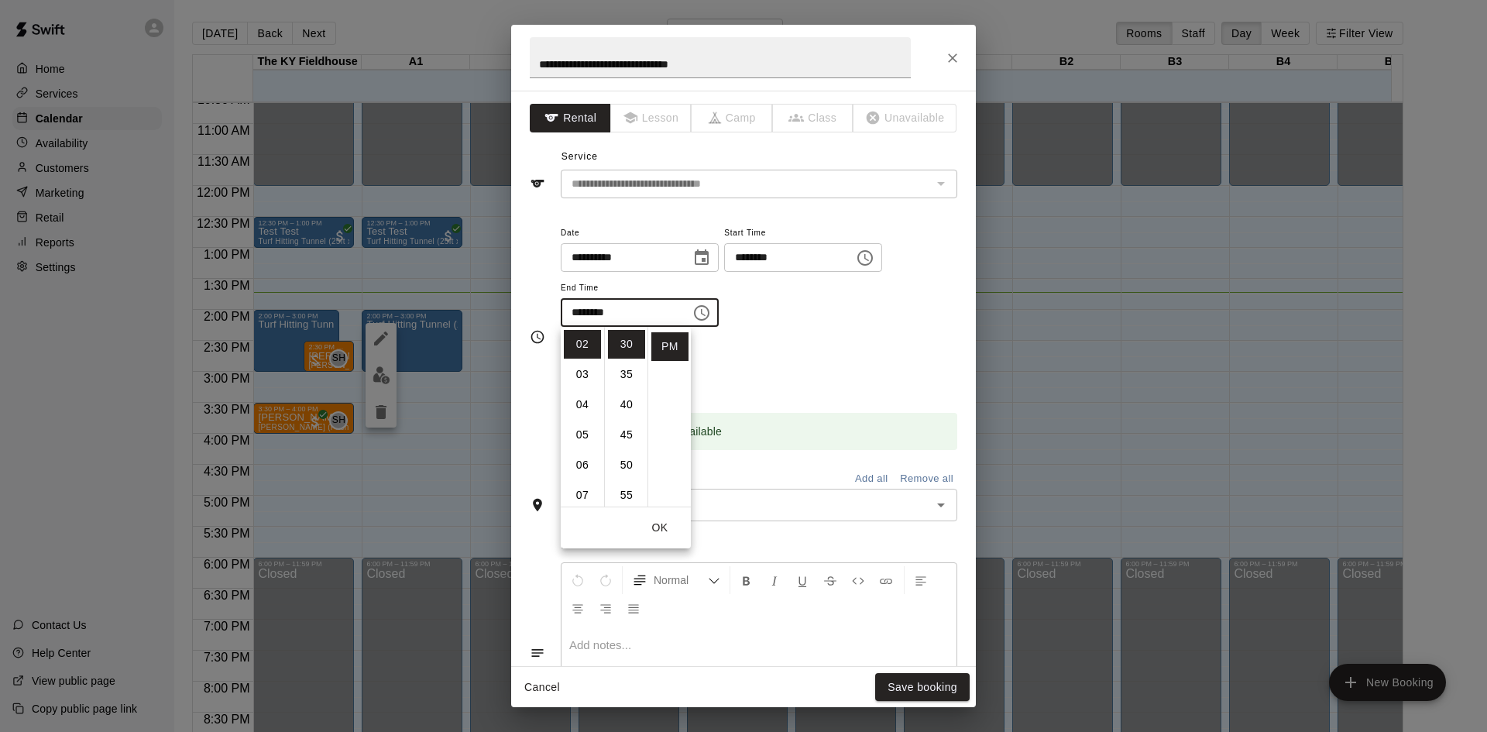
click at [746, 388] on div "Repeats No Yes" at bounding box center [759, 366] width 396 height 49
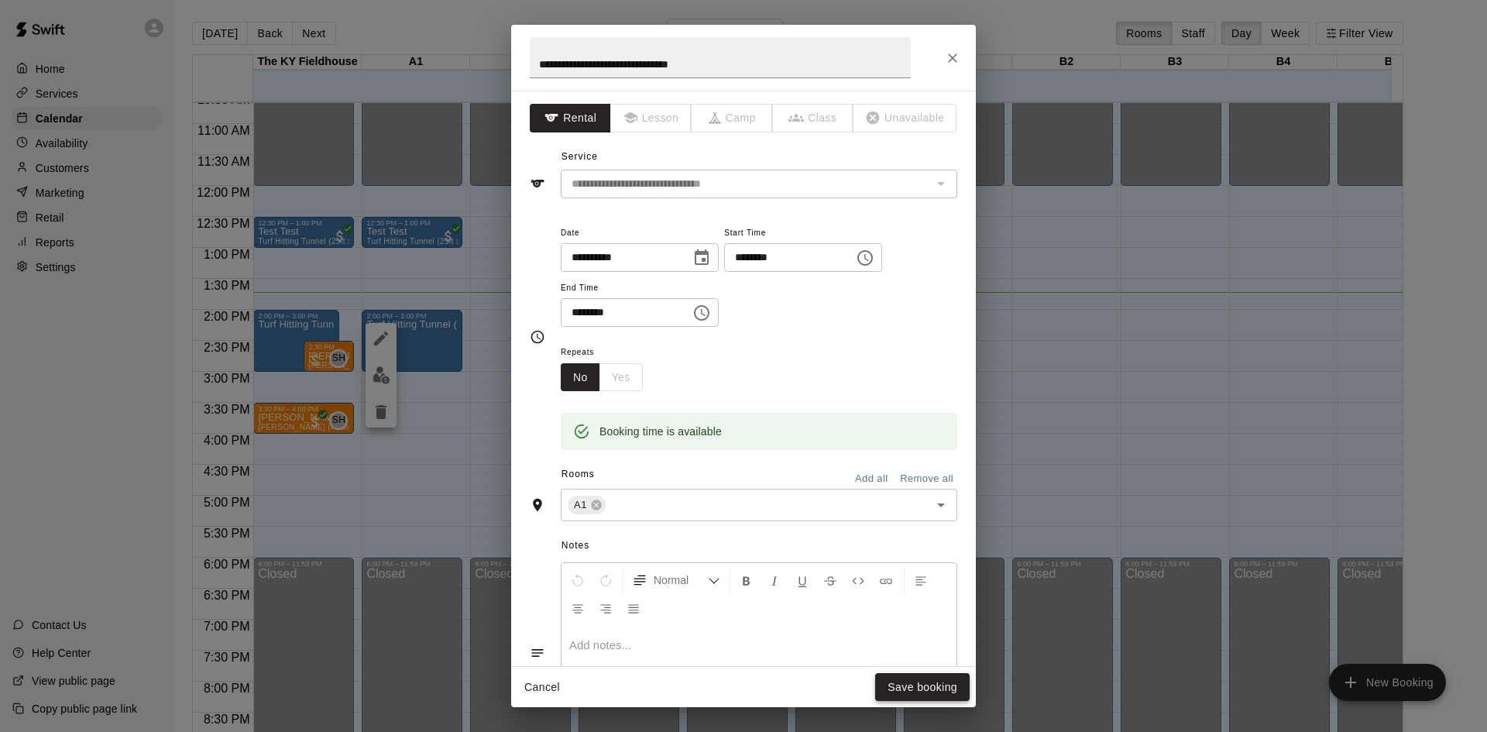
click at [913, 679] on button "Save booking" at bounding box center [922, 687] width 94 height 29
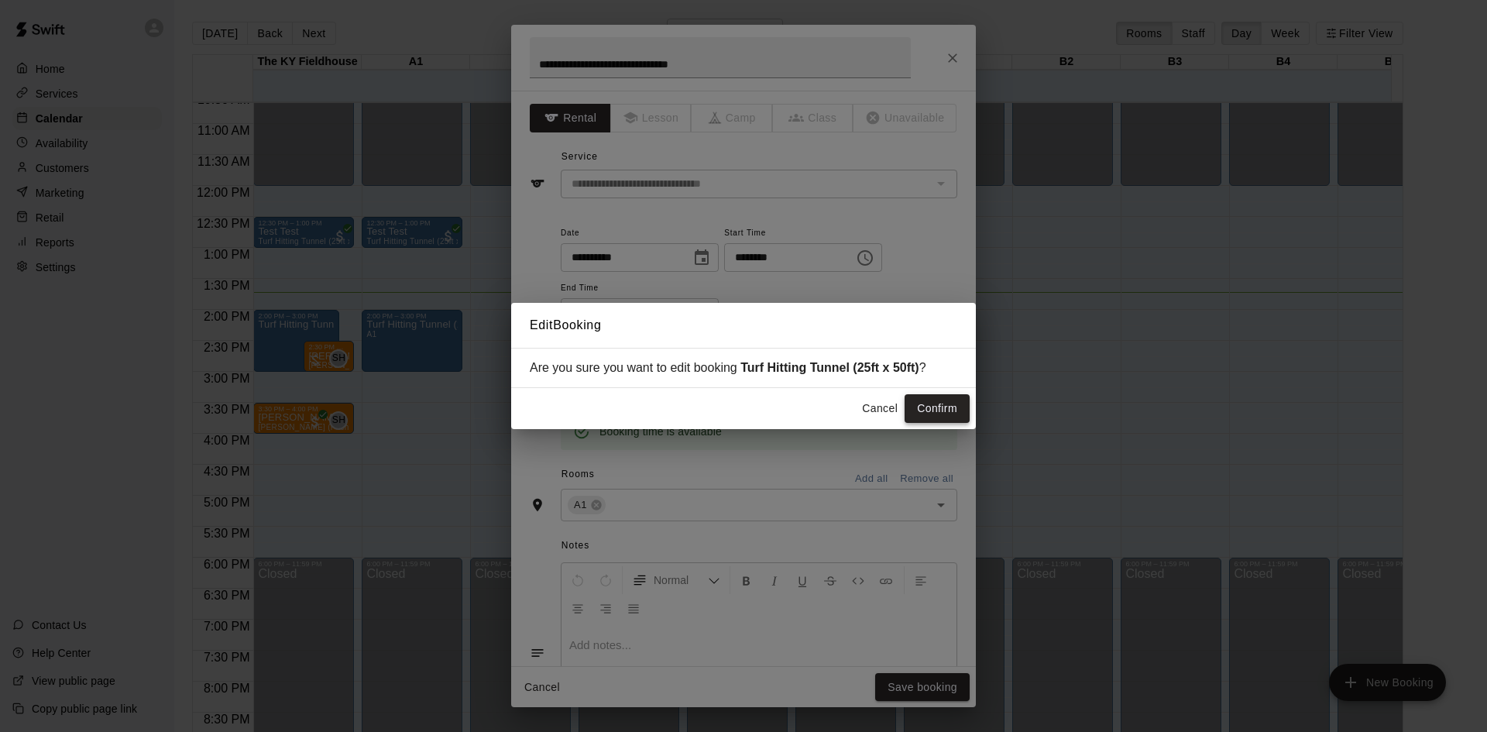
click at [936, 409] on button "Confirm" at bounding box center [936, 408] width 65 height 29
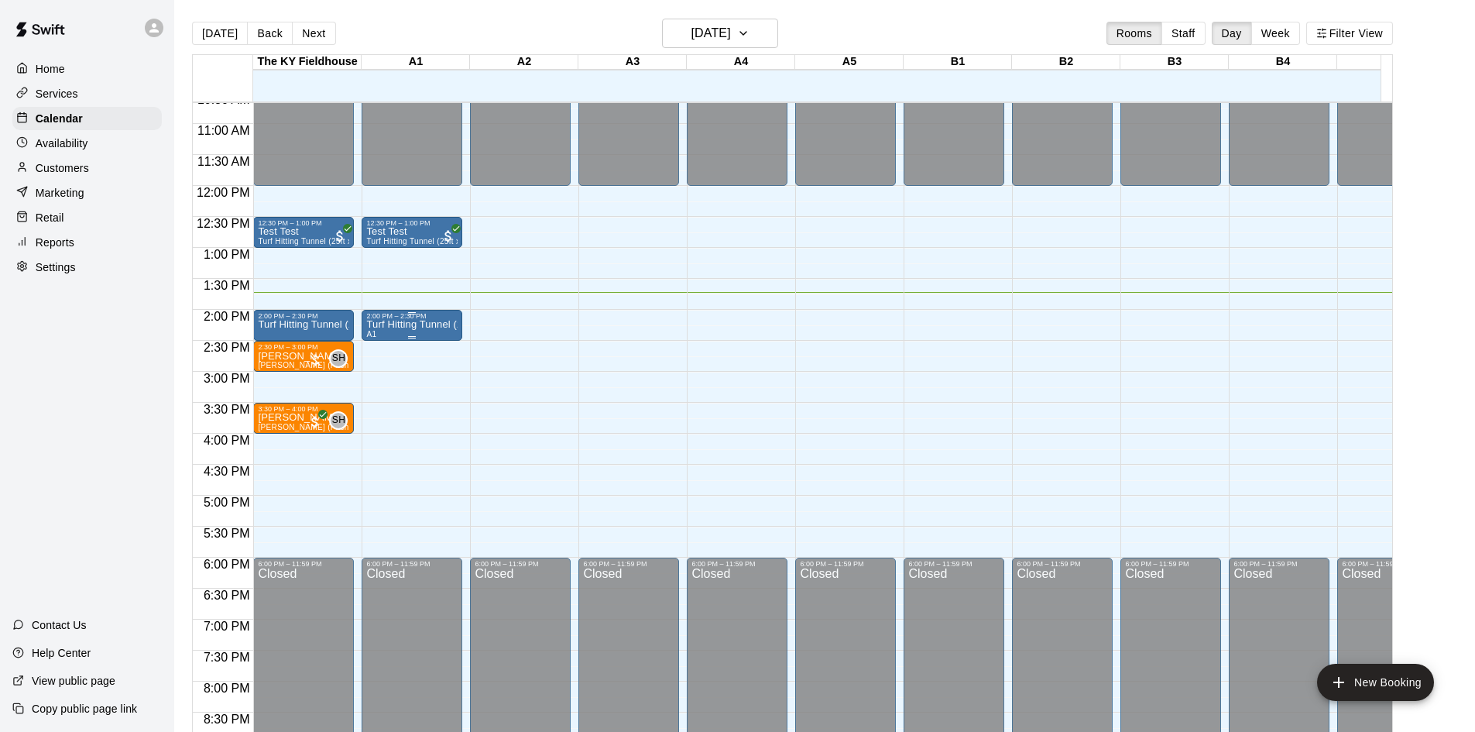
click at [414, 324] on p "Turf Hitting Tunnel (25ft x 50ft)" at bounding box center [411, 324] width 91 height 0
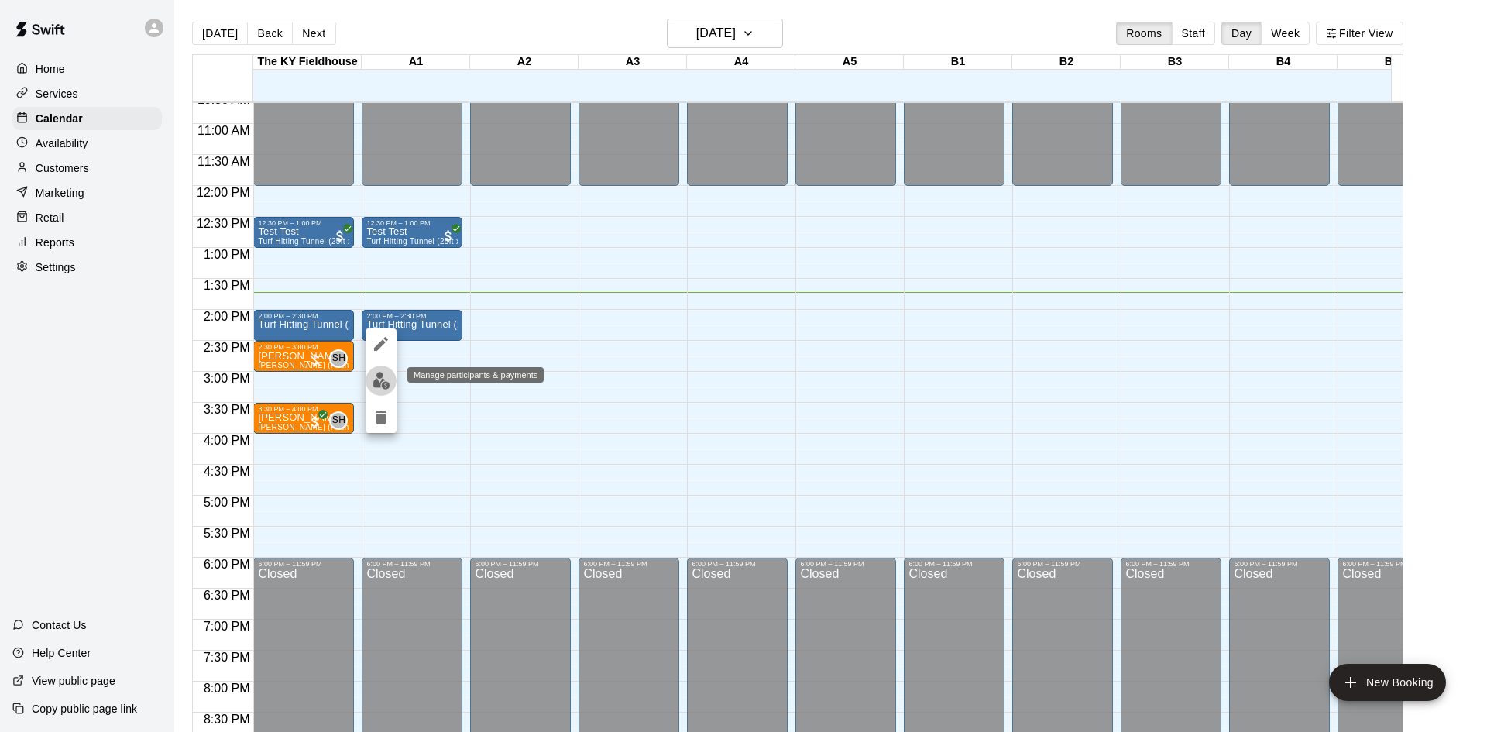
click at [379, 377] on img "edit" at bounding box center [381, 381] width 18 height 18
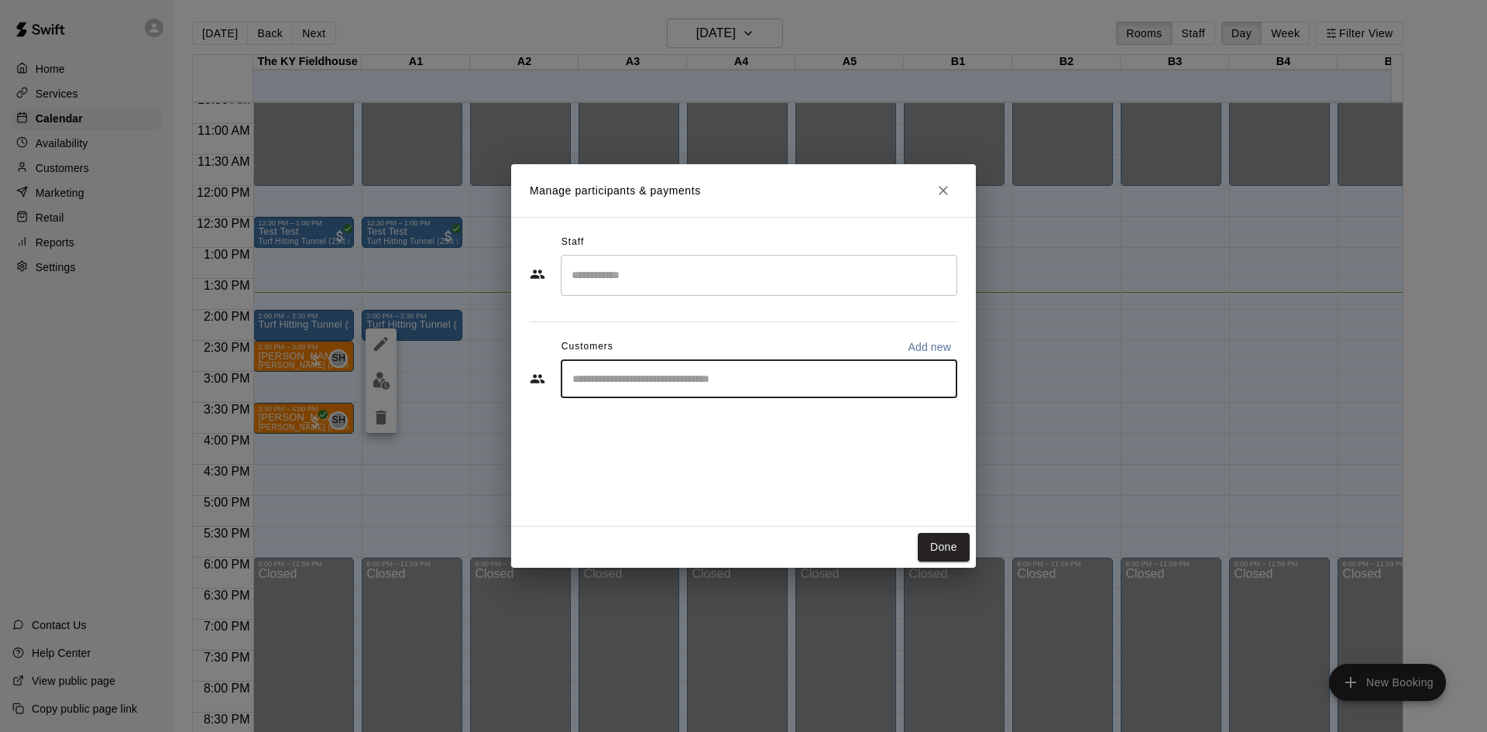
click at [804, 376] on input "Start typing to search customers..." at bounding box center [759, 378] width 382 height 15
type input "****"
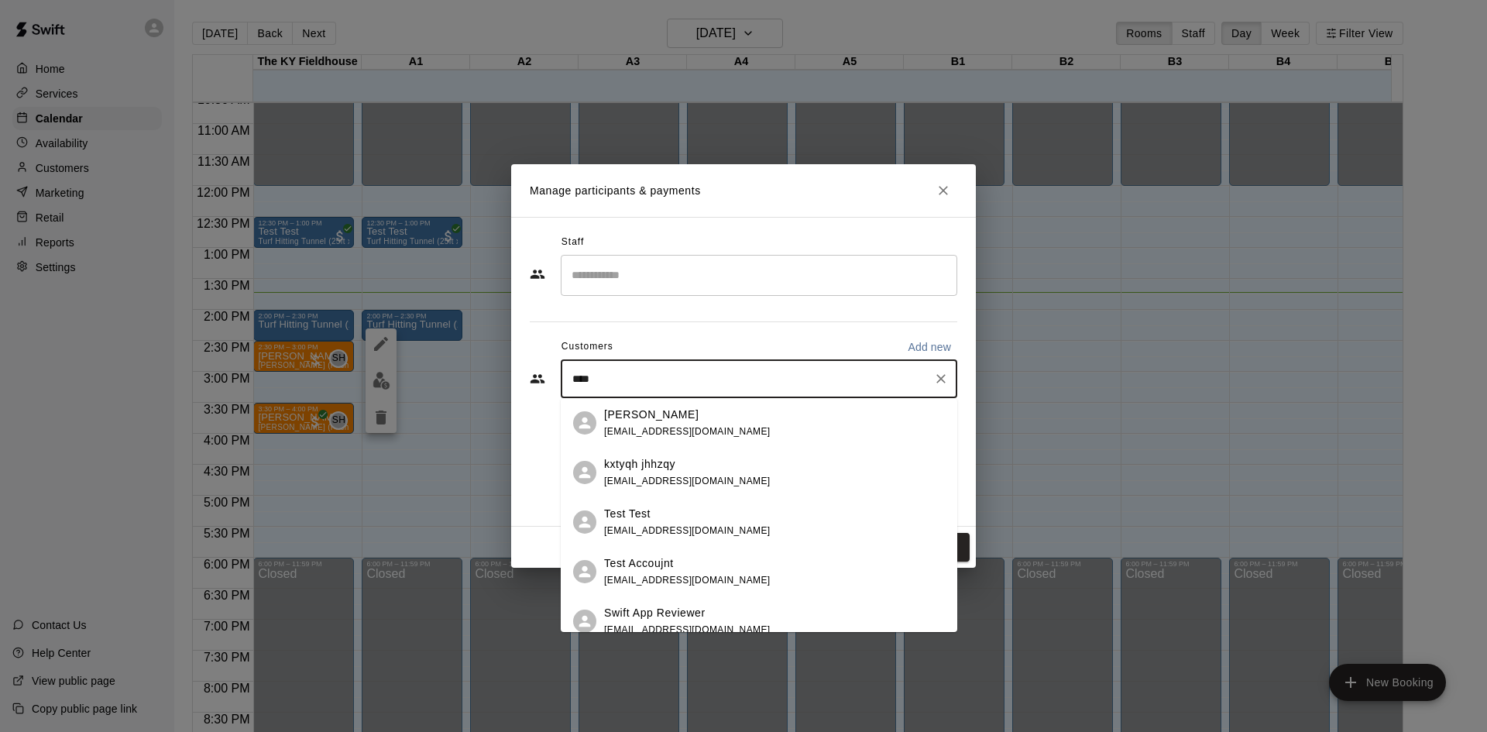
click at [751, 520] on div "Test Test [EMAIL_ADDRESS][DOMAIN_NAME]" at bounding box center [774, 522] width 341 height 33
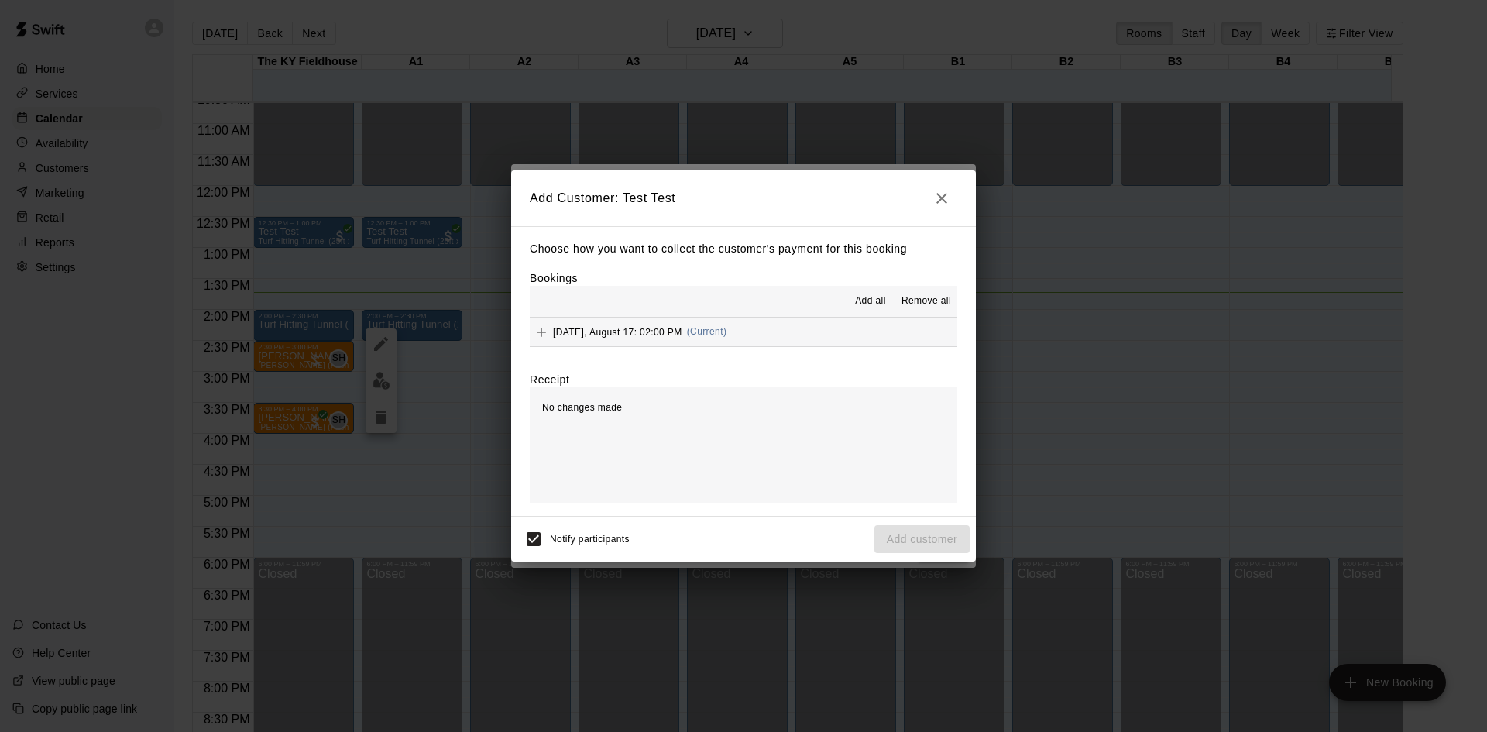
click at [830, 327] on button "[DATE], August 17: 02:00 PM (Current)" at bounding box center [743, 331] width 427 height 29
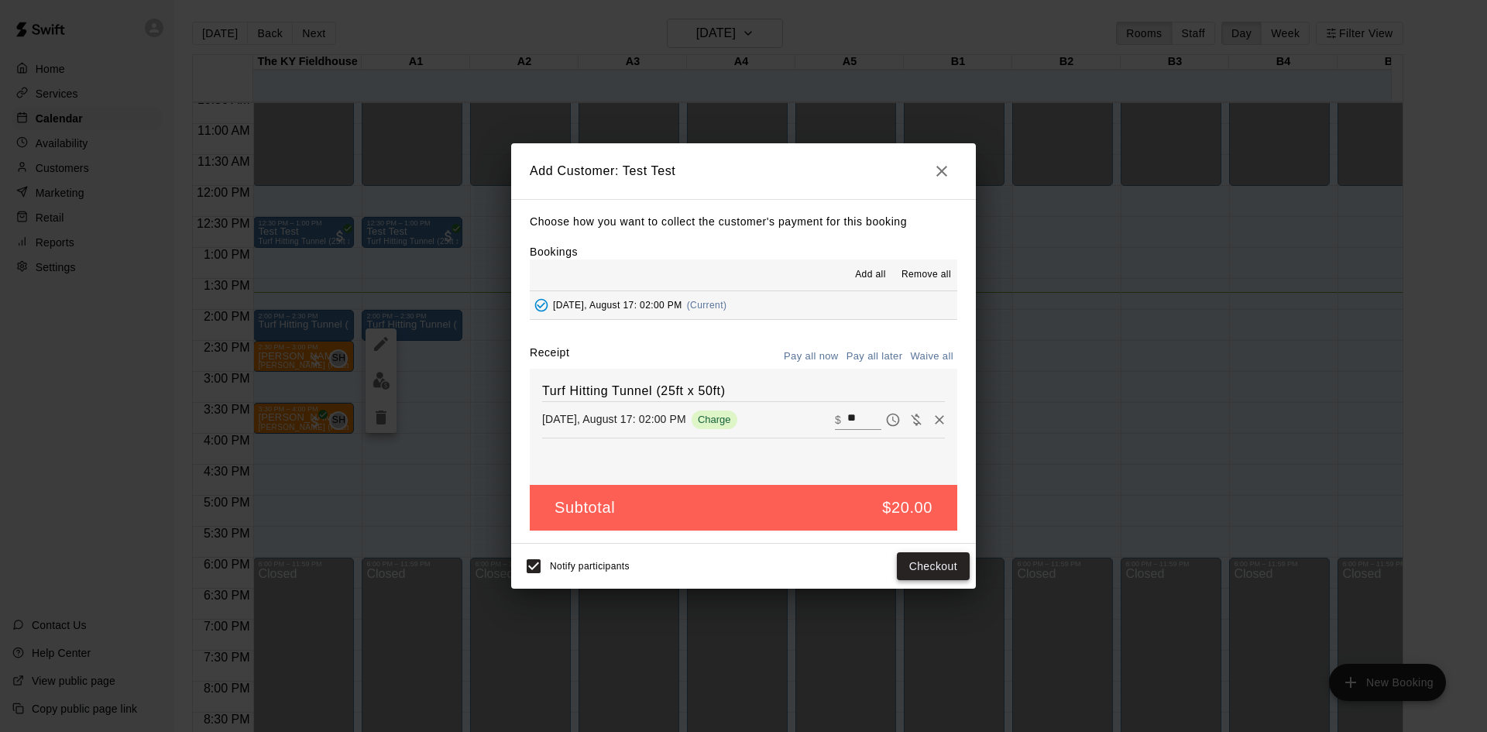
click at [925, 565] on button "Checkout" at bounding box center [933, 566] width 73 height 29
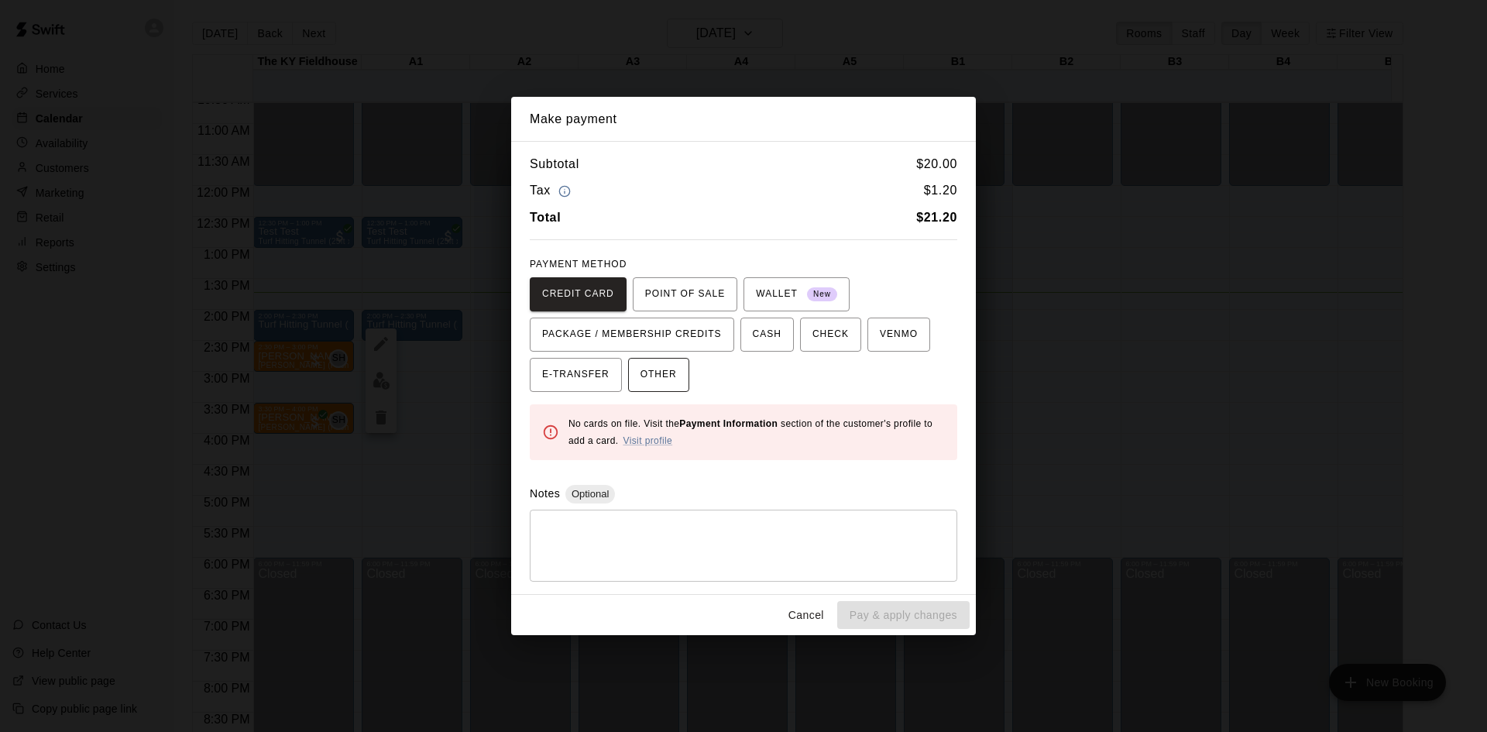
click at [684, 380] on button "OTHER" at bounding box center [658, 375] width 61 height 34
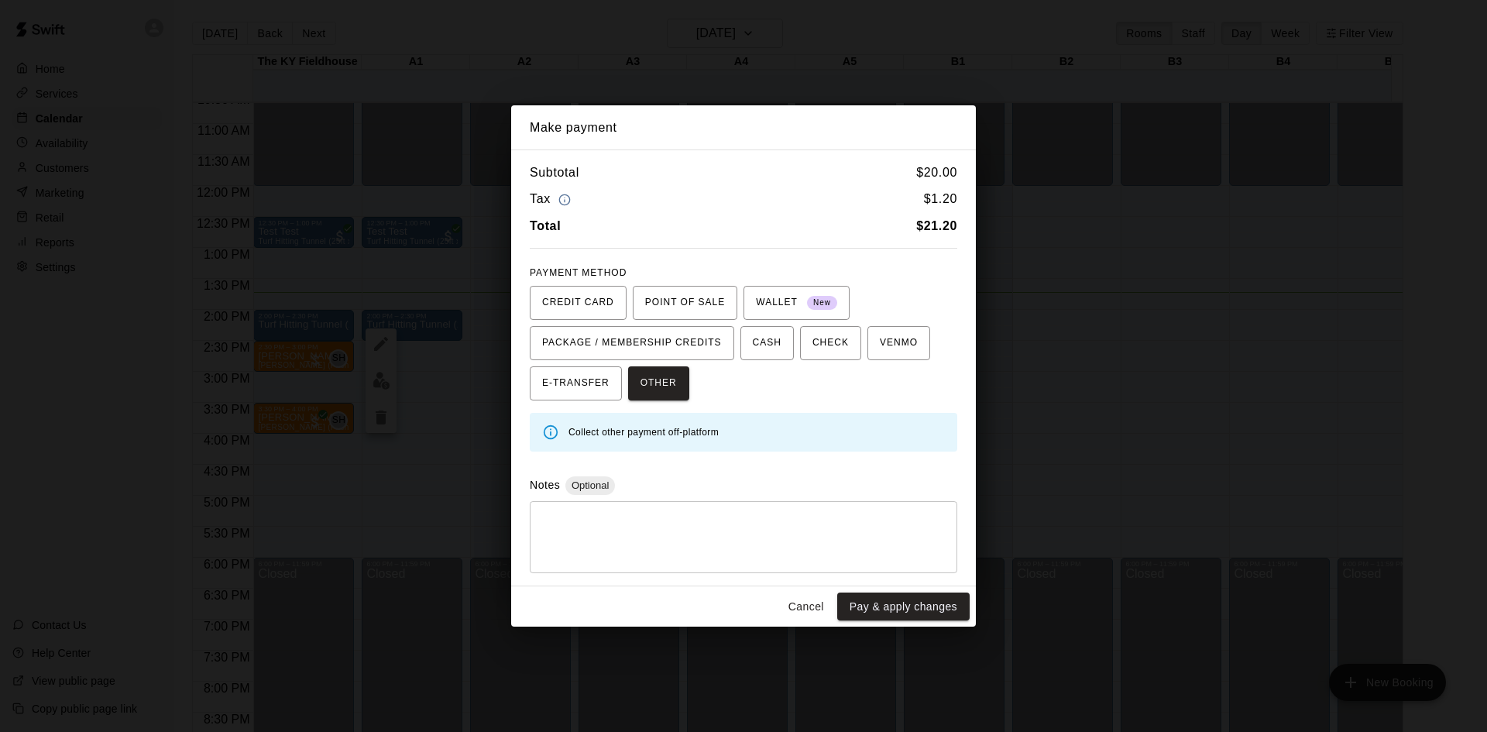
click at [708, 516] on textarea at bounding box center [743, 536] width 406 height 46
type textarea "**********"
click at [876, 599] on button "Pay & apply changes" at bounding box center [903, 606] width 132 height 29
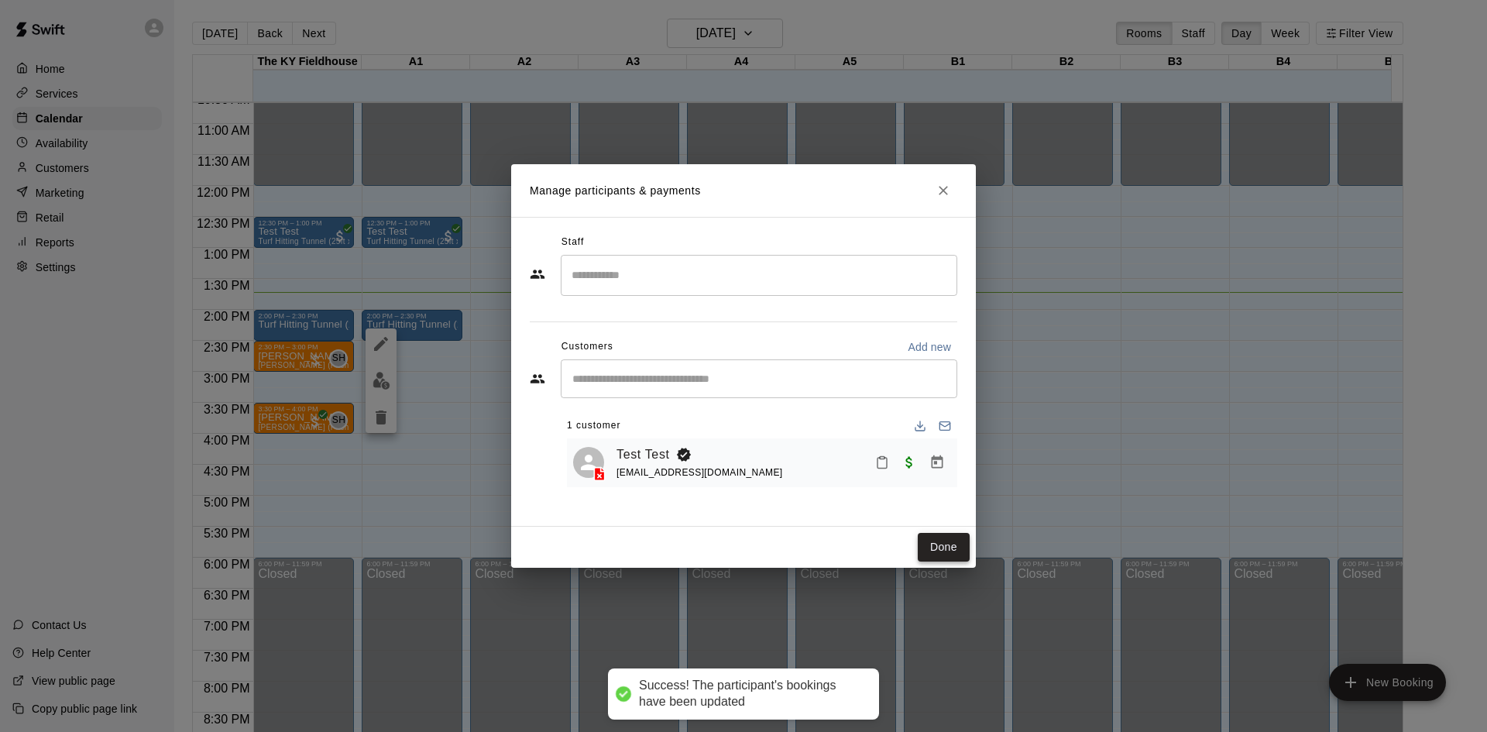
click at [927, 547] on button "Done" at bounding box center [943, 547] width 52 height 29
